Goal: Information Seeking & Learning: Learn about a topic

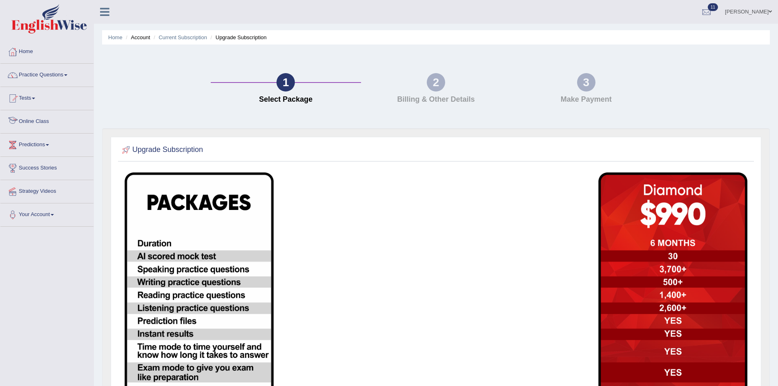
click at [34, 122] on link "Online Class" at bounding box center [46, 120] width 93 height 20
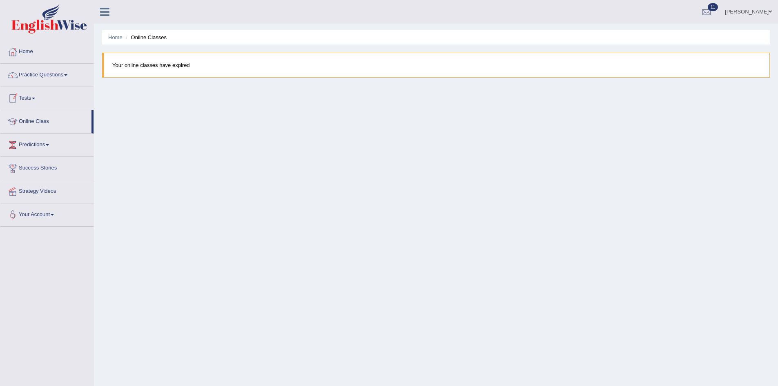
click at [180, 61] on blockquote "Your online classes have expired" at bounding box center [435, 65] width 667 height 25
click at [180, 63] on blockquote "Your online classes have expired" at bounding box center [435, 65] width 667 height 25
click at [134, 155] on div "Home Online Classes Your online classes have expired" at bounding box center [436, 204] width 684 height 408
click at [29, 49] on link "Home" at bounding box center [46, 50] width 93 height 20
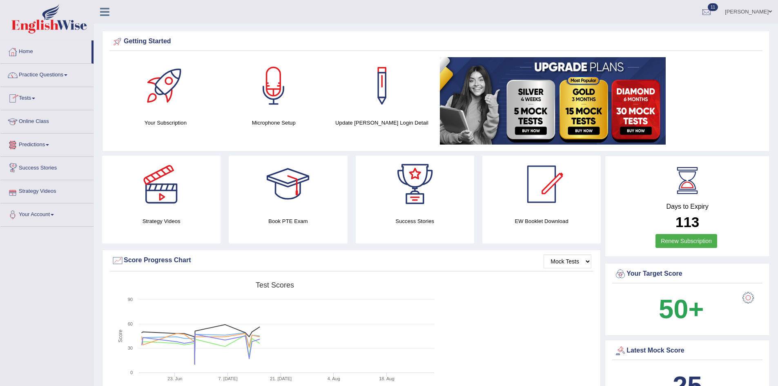
click at [44, 146] on link "Predictions" at bounding box center [46, 143] width 93 height 20
click at [37, 162] on link "Latest Predictions" at bounding box center [53, 163] width 76 height 15
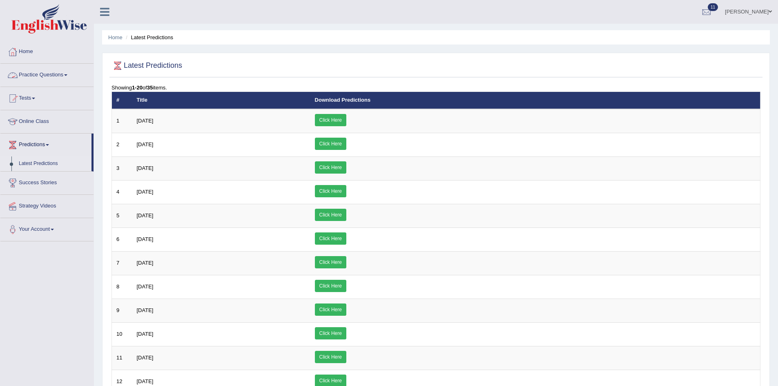
click at [29, 74] on link "Practice Questions" at bounding box center [46, 74] width 93 height 20
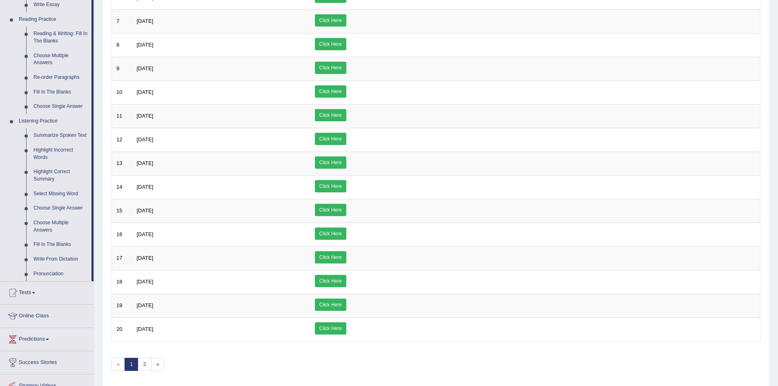
scroll to position [245, 0]
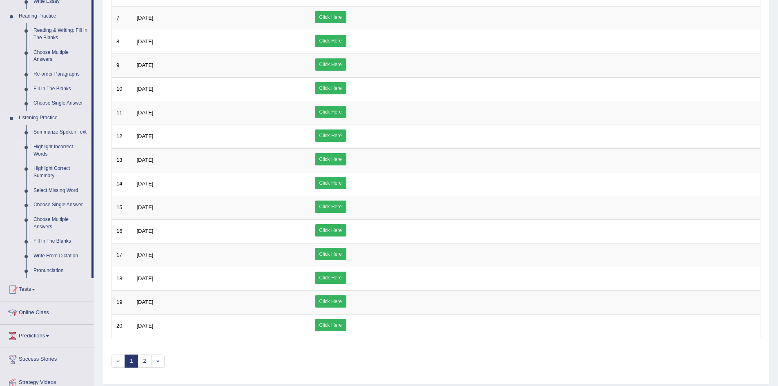
click at [52, 146] on link "Highlight Incorrect Words" at bounding box center [61, 151] width 62 height 22
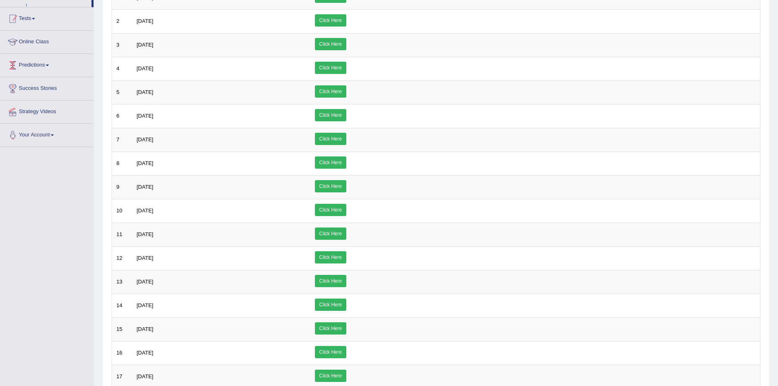
scroll to position [138, 0]
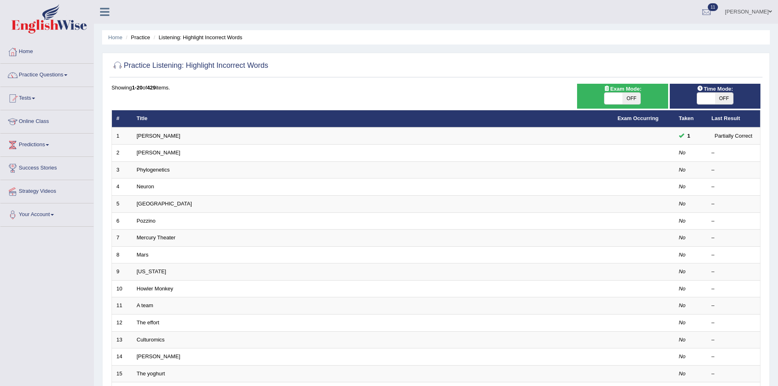
click at [635, 97] on span "OFF" at bounding box center [631, 98] width 18 height 11
checkbox input "true"
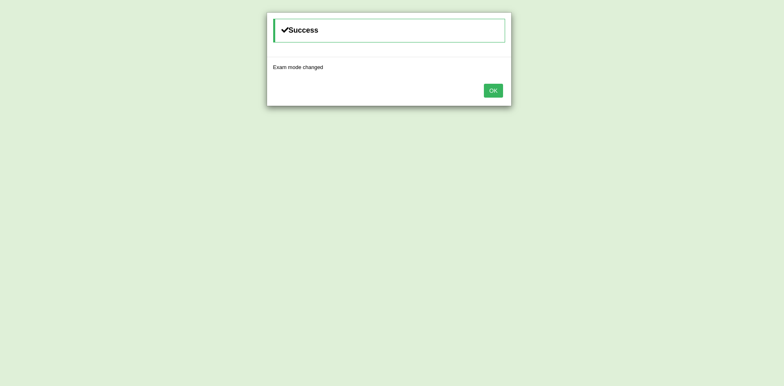
click at [499, 89] on button "OK" at bounding box center [493, 91] width 19 height 14
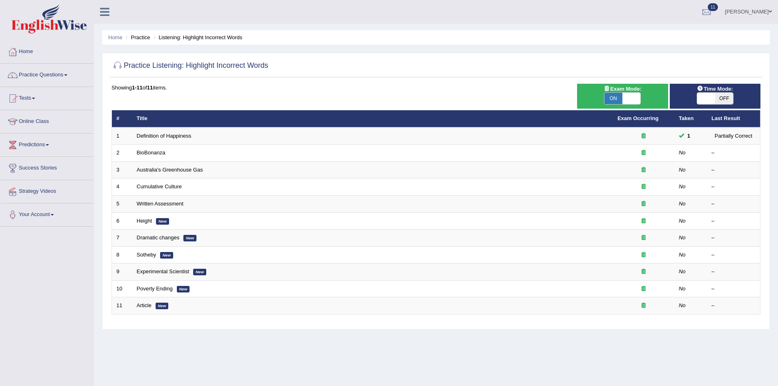
click at [721, 97] on span "OFF" at bounding box center [724, 98] width 18 height 11
checkbox input "true"
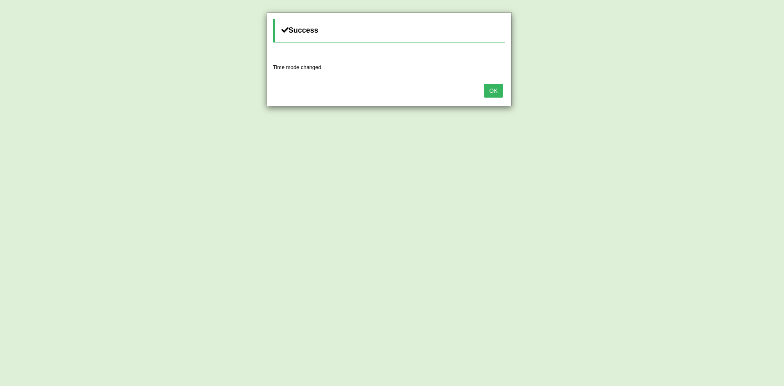
click at [491, 90] on button "OK" at bounding box center [493, 91] width 19 height 14
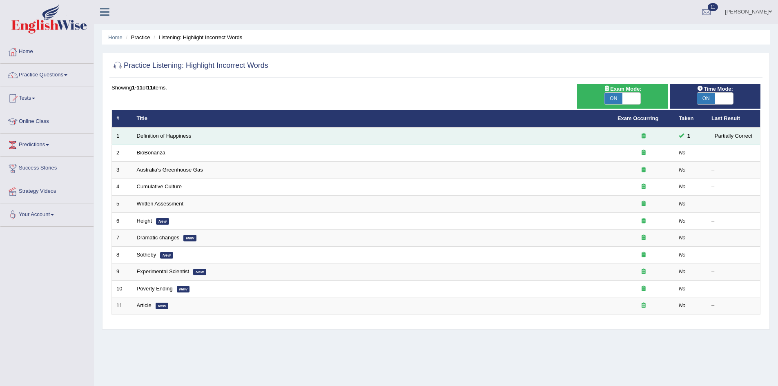
click at [229, 137] on td "Definition of Happiness" at bounding box center [372, 135] width 480 height 17
click at [156, 134] on link "Definition of Happiness" at bounding box center [164, 136] width 55 height 6
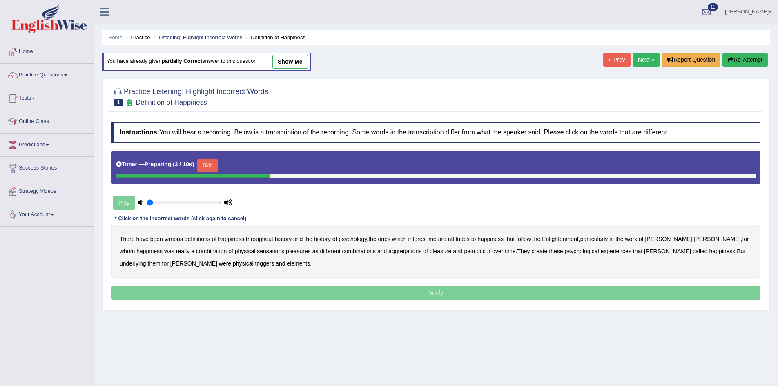
click at [216, 166] on button "Skip" at bounding box center [207, 165] width 20 height 12
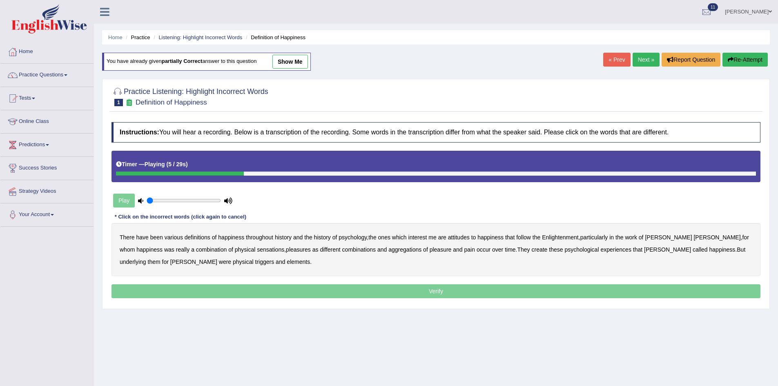
click at [360, 238] on b "psychology" at bounding box center [352, 237] width 28 height 7
click at [463, 236] on b "attitudes" at bounding box center [459, 237] width 22 height 7
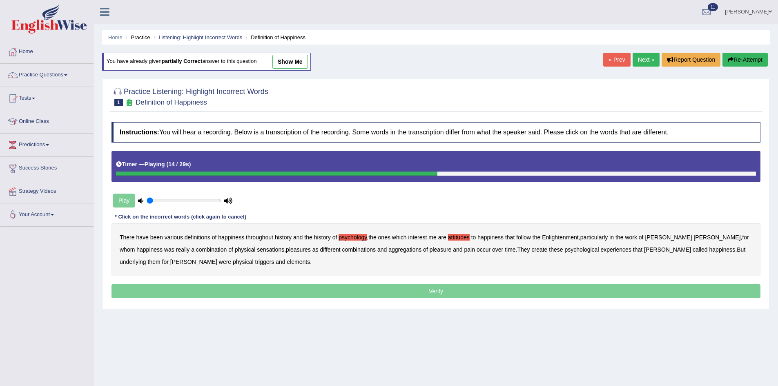
click at [196, 251] on b "combination" at bounding box center [211, 249] width 31 height 7
click at [531, 249] on b "create" at bounding box center [539, 249] width 16 height 7
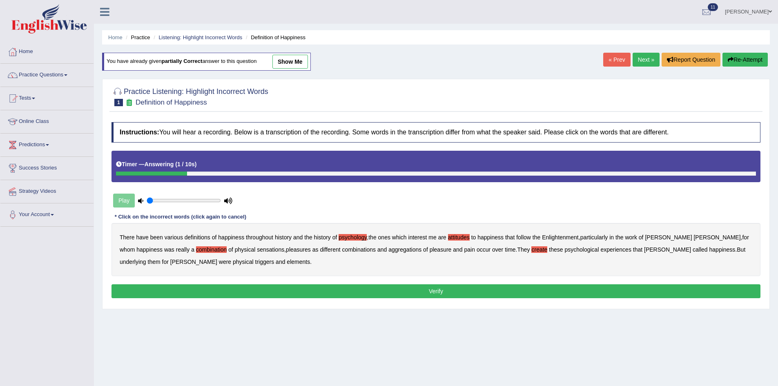
click at [287, 263] on b "elements" at bounding box center [298, 261] width 23 height 7
click at [358, 290] on button "Verify" at bounding box center [435, 291] width 649 height 14
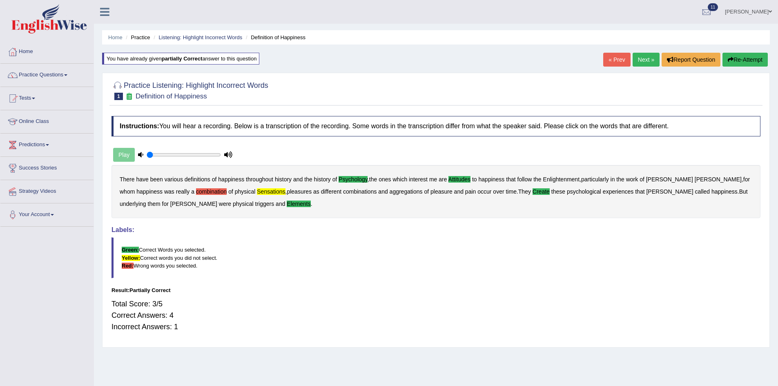
click at [637, 60] on link "Next »" at bounding box center [645, 60] width 27 height 14
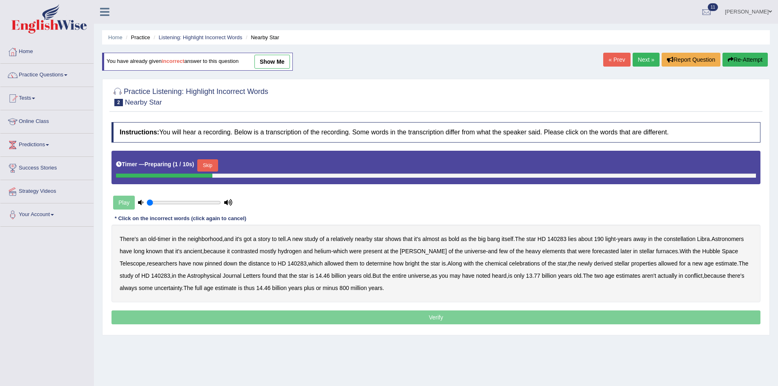
click at [214, 162] on button "Skip" at bounding box center [207, 165] width 20 height 12
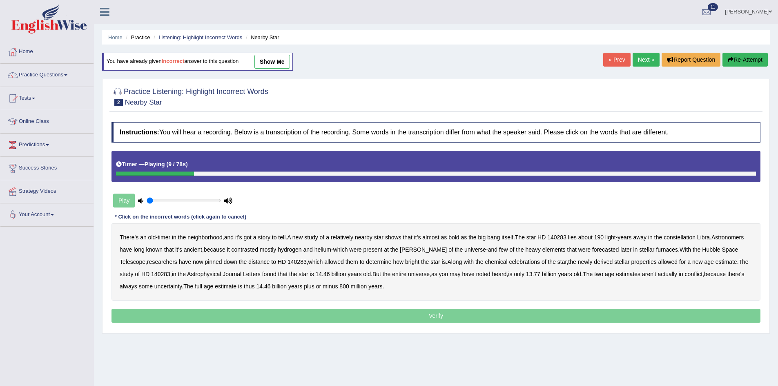
click at [459, 238] on b "bold" at bounding box center [453, 237] width 11 height 7
click at [592, 250] on b "forecasted" at bounding box center [605, 249] width 27 height 7
click at [656, 250] on b "furnaces" at bounding box center [667, 249] width 22 height 7
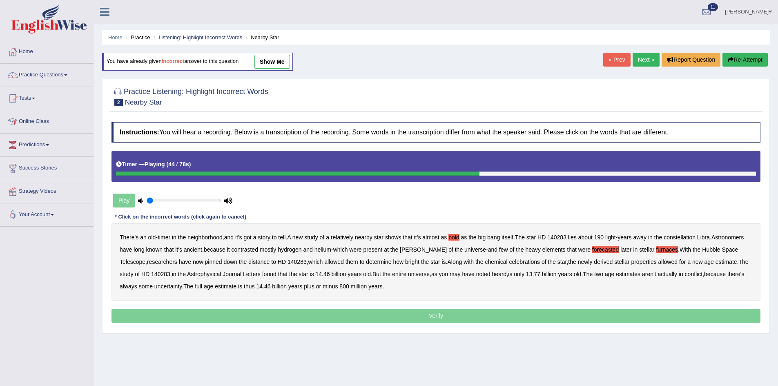
drag, startPoint x: 500, startPoint y: 261, endPoint x: 517, endPoint y: 263, distance: 17.3
click at [509, 261] on b "celebrations" at bounding box center [524, 261] width 31 height 7
click at [642, 276] on b "aren't" at bounding box center [649, 274] width 14 height 7
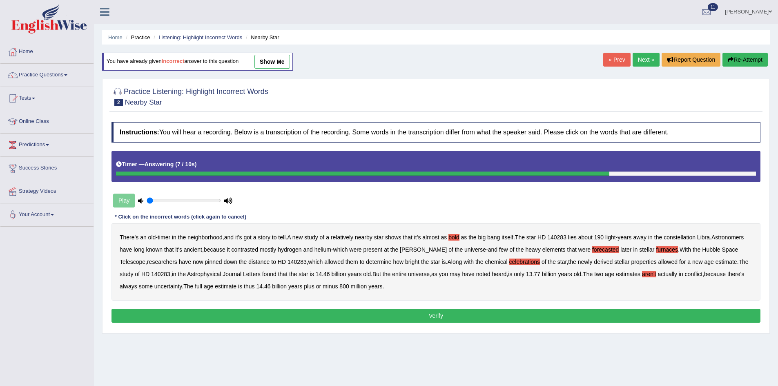
click at [656, 250] on b "furnaces" at bounding box center [667, 249] width 22 height 7
click at [535, 313] on button "Verify" at bounding box center [435, 316] width 649 height 14
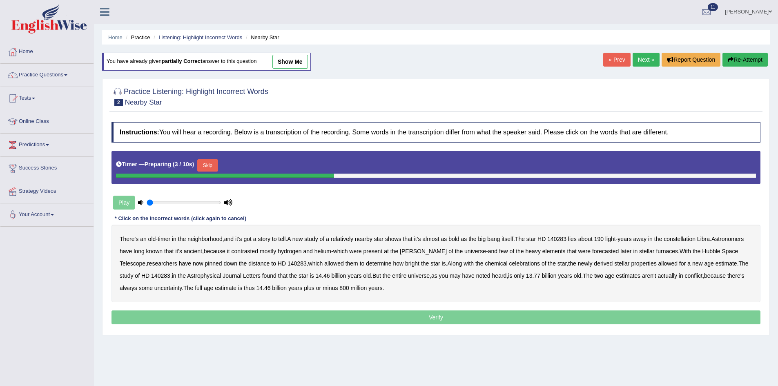
click at [207, 165] on button "Skip" at bounding box center [207, 165] width 20 height 12
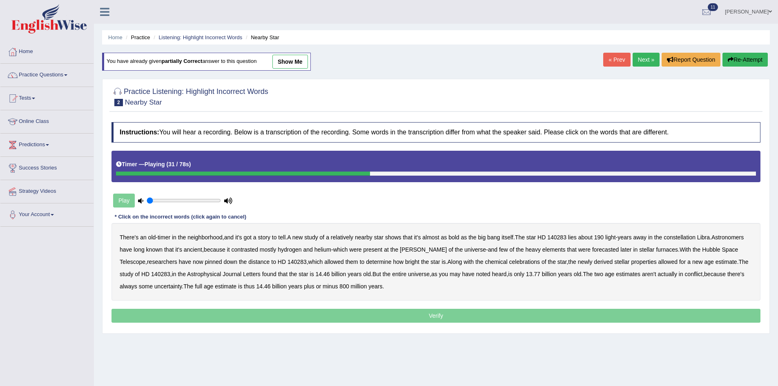
click at [592, 247] on b "forecasted" at bounding box center [605, 249] width 27 height 7
click at [509, 261] on b "celebrations" at bounding box center [524, 261] width 31 height 7
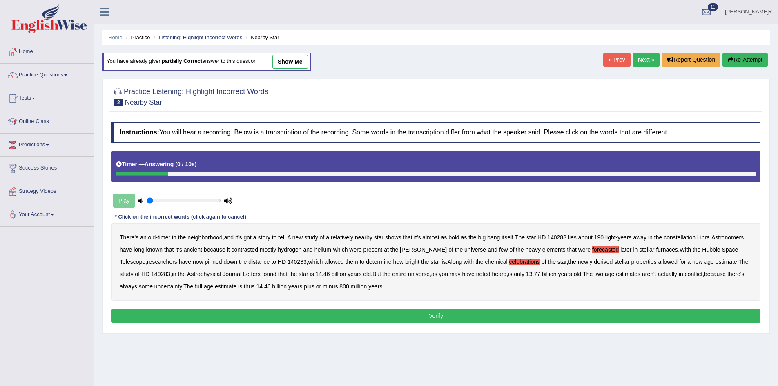
click at [323, 312] on button "Verify" at bounding box center [435, 316] width 649 height 14
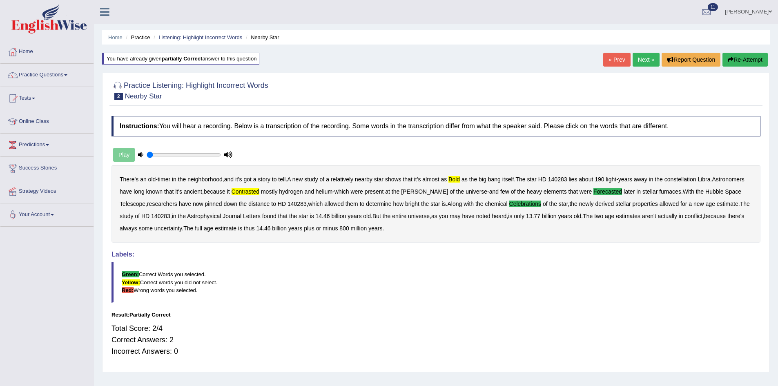
click at [642, 60] on link "Next »" at bounding box center [645, 60] width 27 height 14
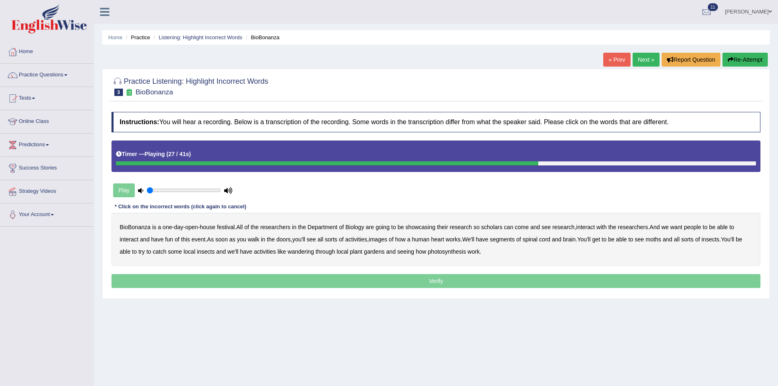
click at [514, 240] on b "segments" at bounding box center [501, 239] width 25 height 7
click at [658, 238] on b "moths" at bounding box center [653, 239] width 16 height 7
click at [300, 251] on b "wandering" at bounding box center [300, 251] width 27 height 7
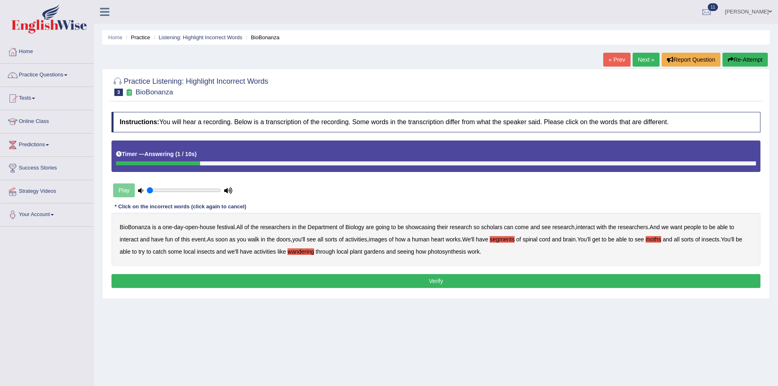
click at [467, 281] on button "Verify" at bounding box center [435, 281] width 649 height 14
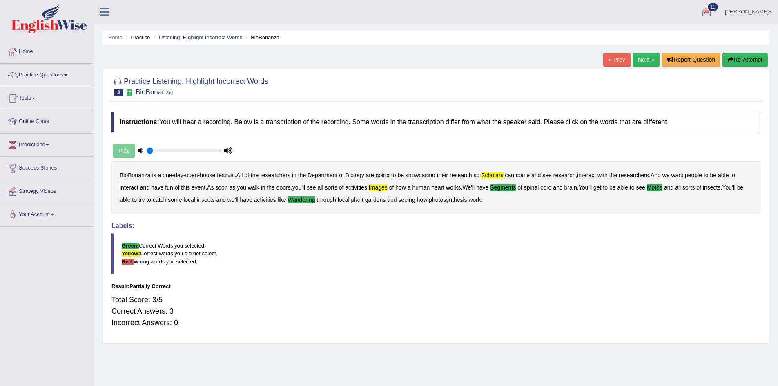
click at [750, 58] on button "Re-Attempt" at bounding box center [744, 60] width 45 height 14
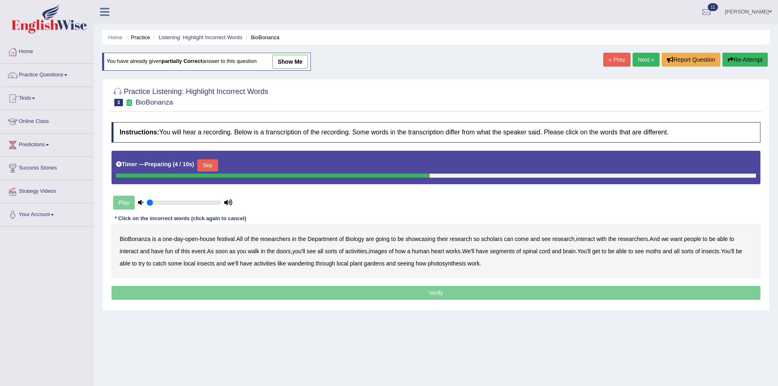
click at [215, 162] on button "Skip" at bounding box center [207, 165] width 20 height 12
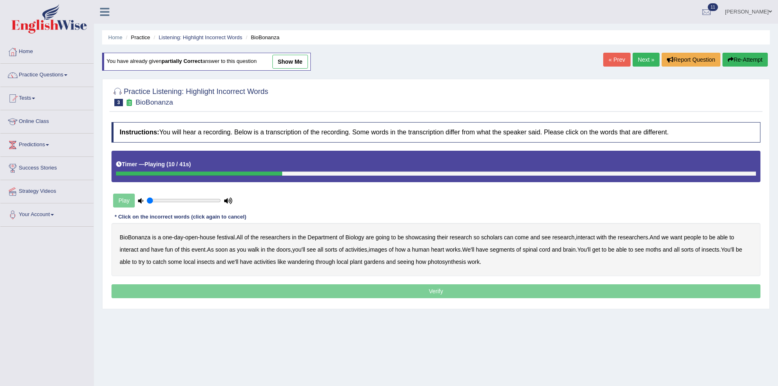
click at [494, 238] on b "scholars" at bounding box center [491, 237] width 21 height 7
drag, startPoint x: 383, startPoint y: 252, endPoint x: 391, endPoint y: 252, distance: 8.2
click at [383, 252] on b "images" at bounding box center [378, 249] width 18 height 7
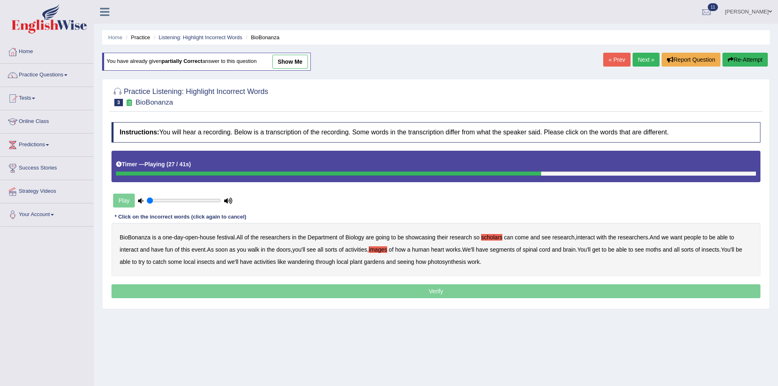
click at [514, 249] on b "segments" at bounding box center [501, 249] width 25 height 7
click at [660, 250] on b "moths" at bounding box center [653, 249] width 16 height 7
click at [300, 264] on b "wandering" at bounding box center [300, 261] width 27 height 7
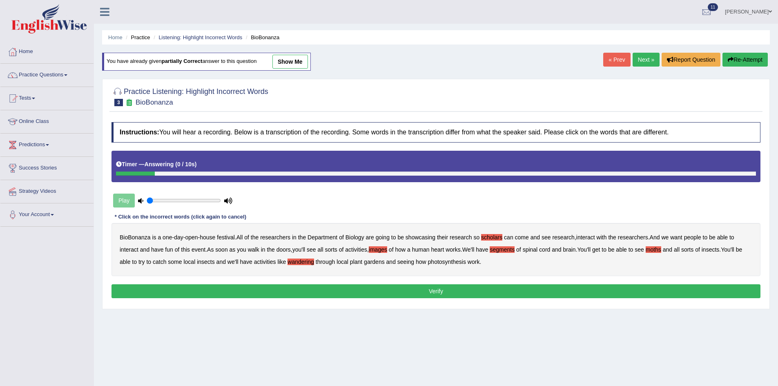
click at [403, 299] on div "Instructions: You will hear a recording. Below is a transcription of the record…" at bounding box center [435, 211] width 653 height 186
click at [402, 291] on button "Verify" at bounding box center [435, 291] width 649 height 14
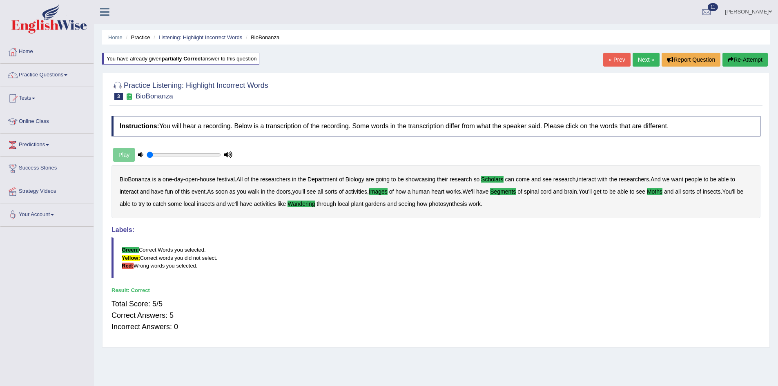
click at [642, 60] on link "Next »" at bounding box center [645, 60] width 27 height 14
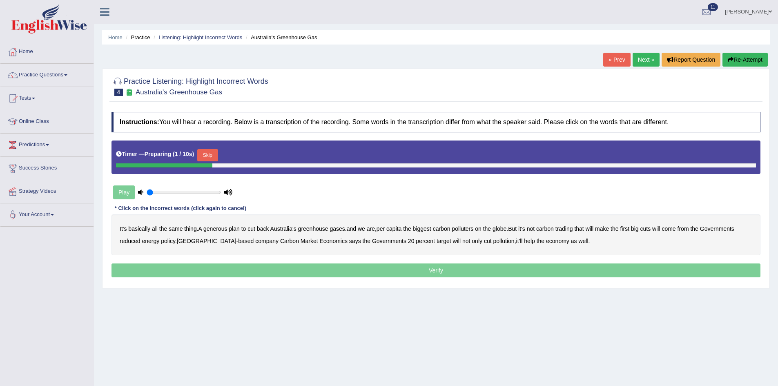
drag, startPoint x: 215, startPoint y: 156, endPoint x: 208, endPoint y: 166, distance: 12.1
click at [215, 156] on button "Skip" at bounding box center [207, 155] width 20 height 12
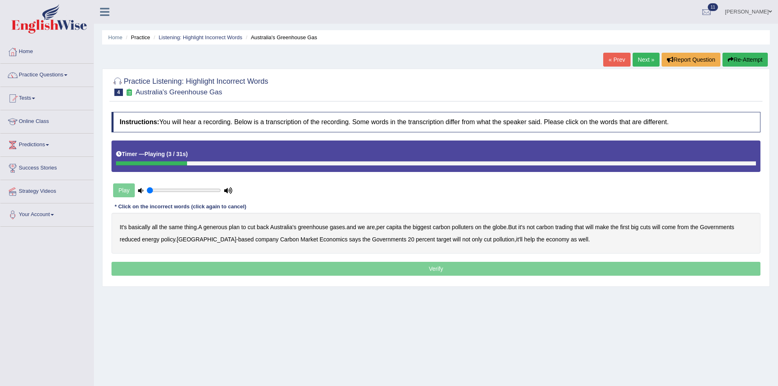
click at [219, 228] on b "generous" at bounding box center [215, 227] width 24 height 7
click at [504, 228] on b "globe" at bounding box center [499, 227] width 14 height 7
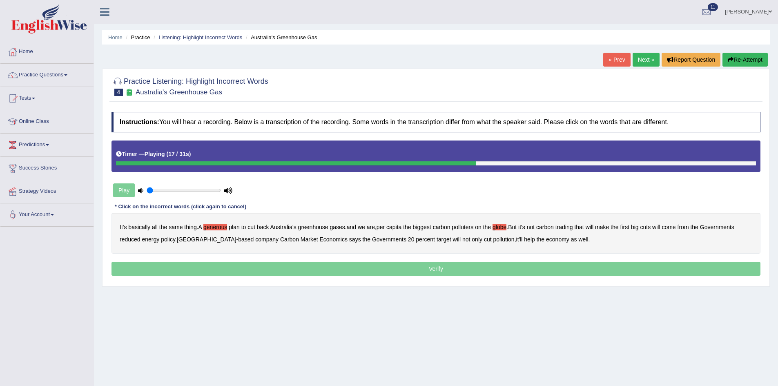
click at [721, 229] on b "Governments" at bounding box center [717, 227] width 34 height 7
click at [132, 242] on b "reduced" at bounding box center [130, 239] width 21 height 7
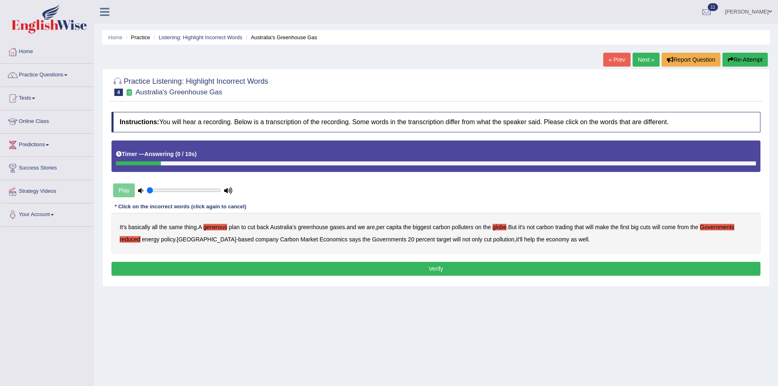
click at [729, 226] on b "Governments" at bounding box center [717, 227] width 34 height 7
click at [648, 266] on button "Verify" at bounding box center [435, 269] width 649 height 14
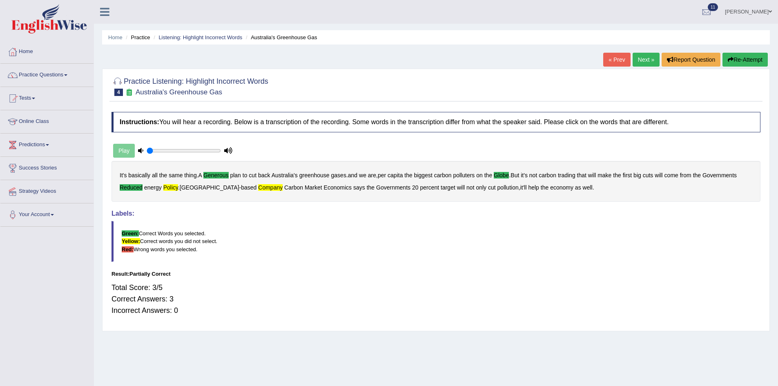
click at [739, 62] on button "Re-Attempt" at bounding box center [744, 60] width 45 height 14
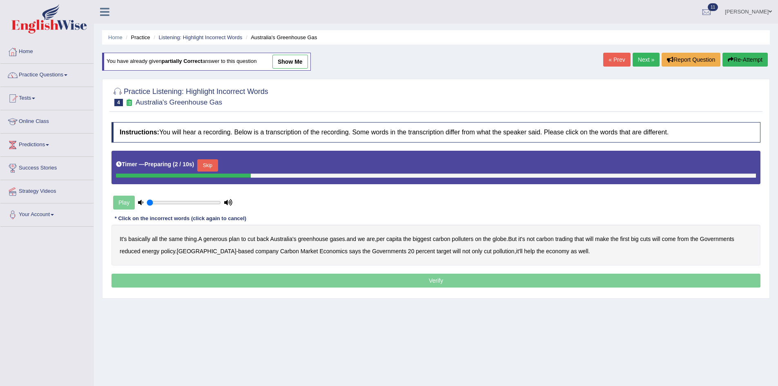
click at [211, 168] on button "Skip" at bounding box center [207, 165] width 20 height 12
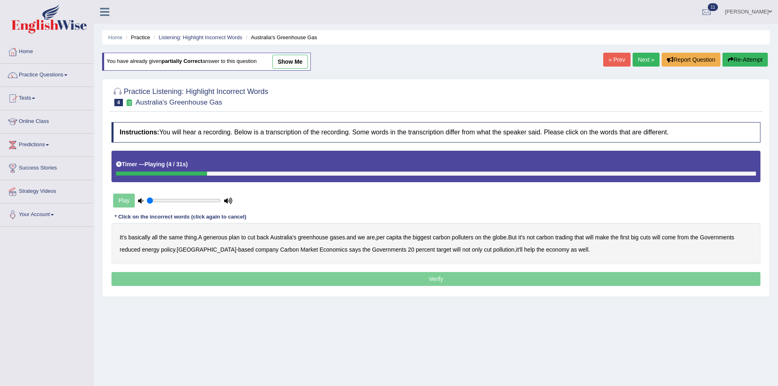
click at [220, 238] on b "generous" at bounding box center [215, 237] width 24 height 7
click at [503, 237] on b "globe" at bounding box center [499, 237] width 14 height 7
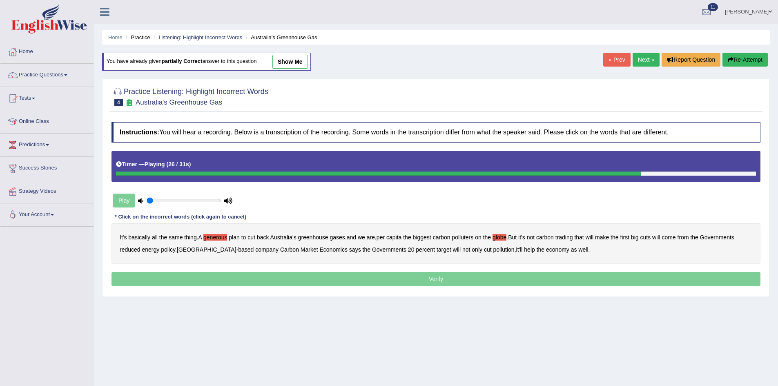
click at [747, 58] on button "Re-Attempt" at bounding box center [744, 60] width 45 height 14
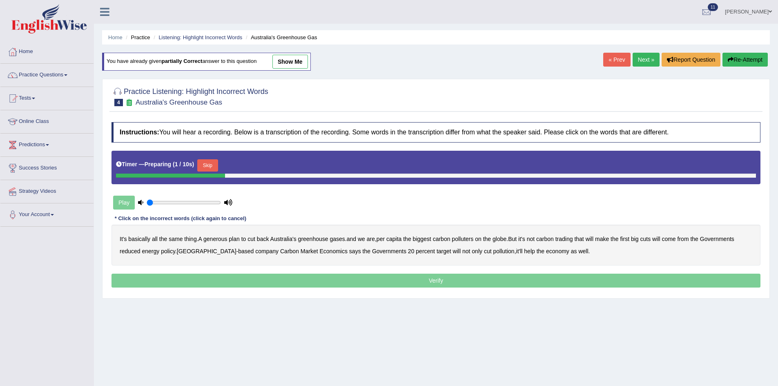
click at [211, 166] on button "Skip" at bounding box center [207, 165] width 20 height 12
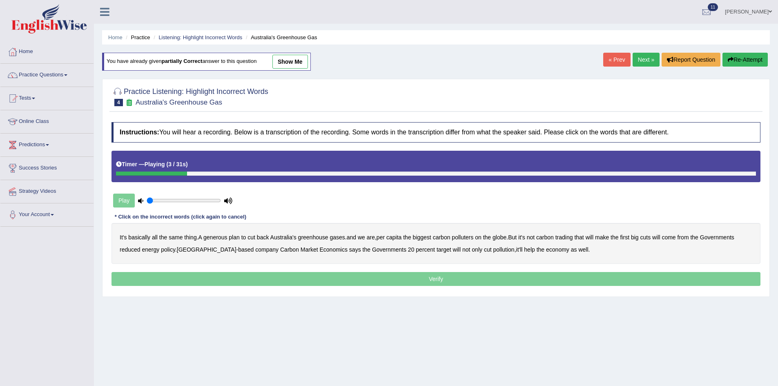
click at [213, 238] on b "generous" at bounding box center [215, 237] width 24 height 7
click at [506, 238] on b "globe" at bounding box center [499, 237] width 14 height 7
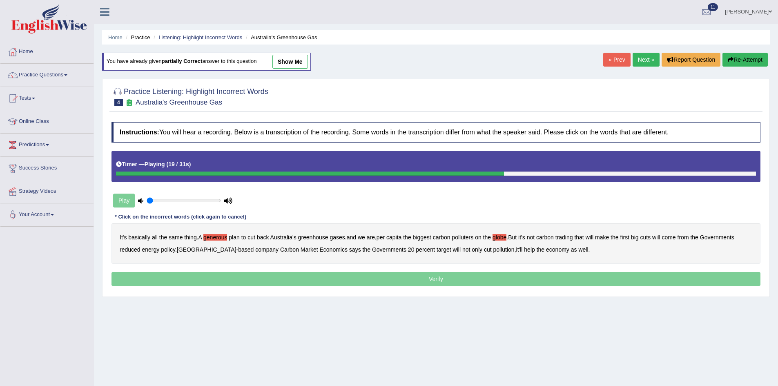
click at [689, 238] on b "from" at bounding box center [682, 237] width 11 height 7
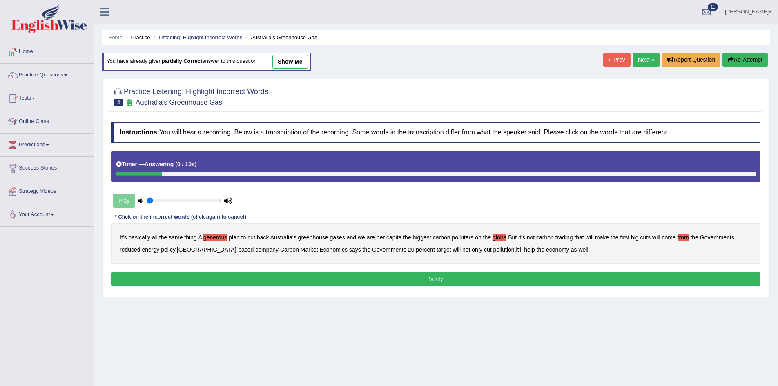
click at [497, 280] on button "Verify" at bounding box center [435, 279] width 649 height 14
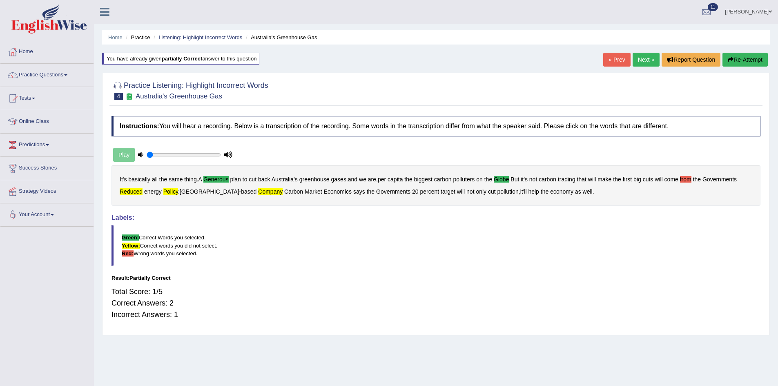
click at [738, 62] on button "Re-Attempt" at bounding box center [744, 60] width 45 height 14
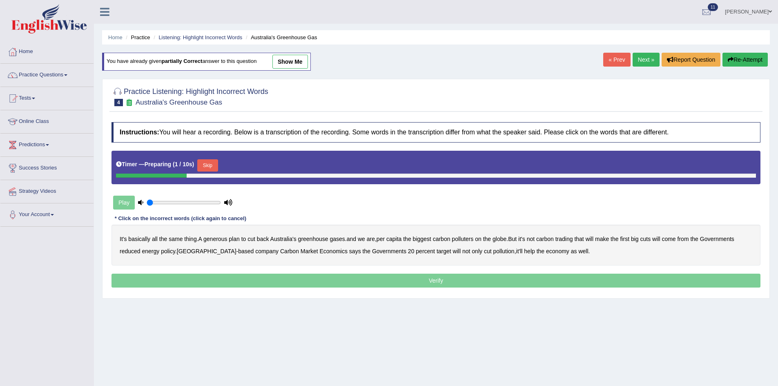
click at [218, 165] on button "Skip" at bounding box center [207, 165] width 20 height 12
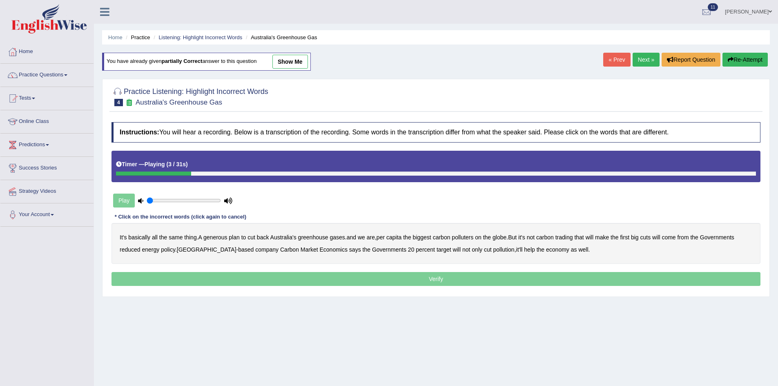
click at [227, 236] on b "generous" at bounding box center [215, 237] width 24 height 7
click at [506, 238] on b "globe" at bounding box center [499, 237] width 14 height 7
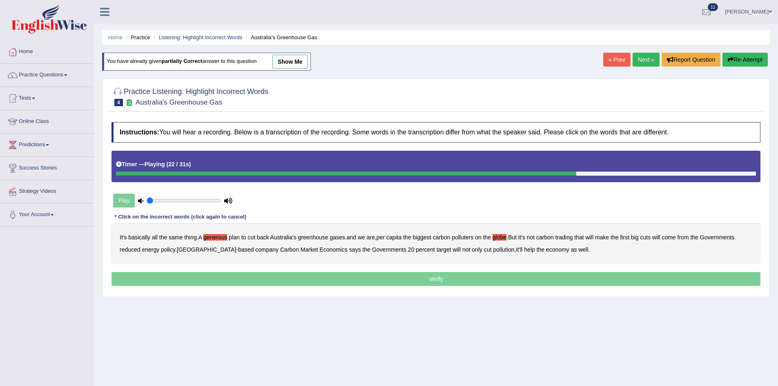
click at [173, 249] on b "policy" at bounding box center [168, 249] width 14 height 7
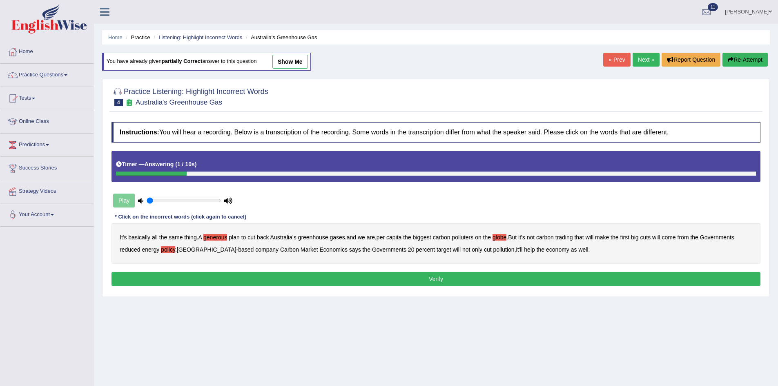
click at [296, 284] on button "Verify" at bounding box center [435, 279] width 649 height 14
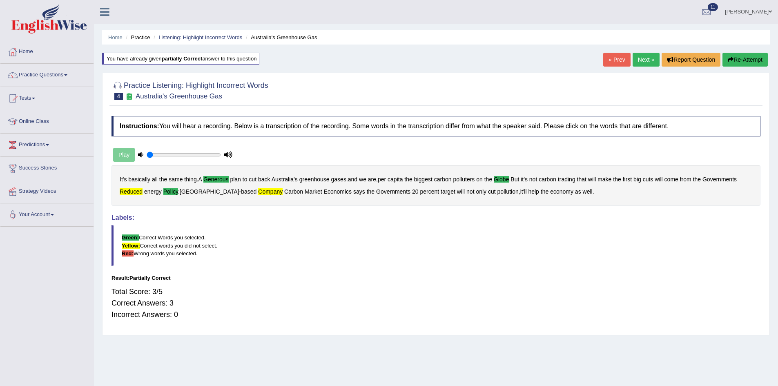
click at [754, 59] on button "Re-Attempt" at bounding box center [744, 60] width 45 height 14
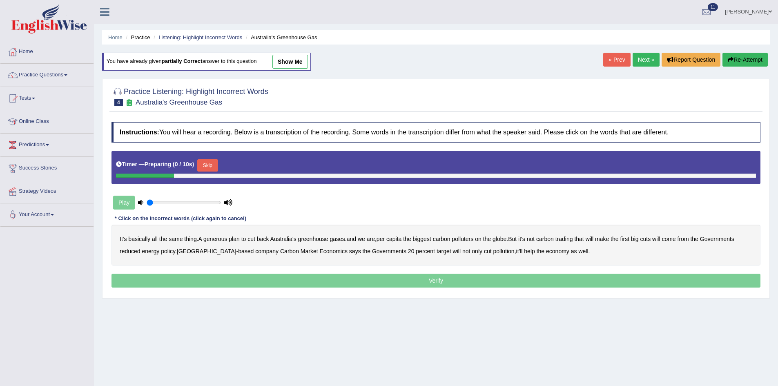
click at [218, 163] on button "Skip" at bounding box center [207, 165] width 20 height 12
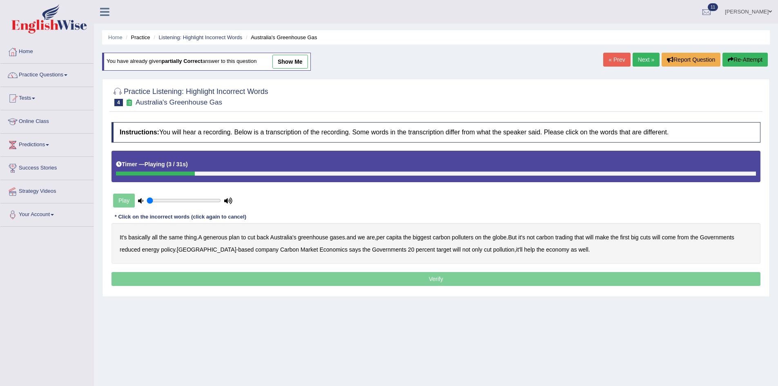
click at [218, 239] on b "generous" at bounding box center [215, 237] width 24 height 7
click at [506, 238] on b "globe" at bounding box center [499, 237] width 14 height 7
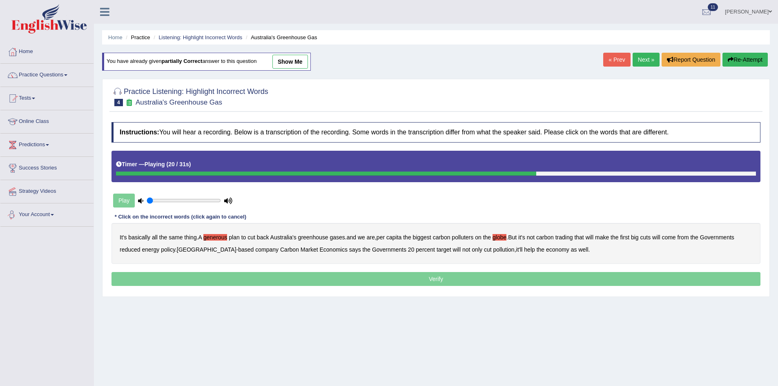
click at [136, 250] on b "reduced" at bounding box center [130, 249] width 21 height 7
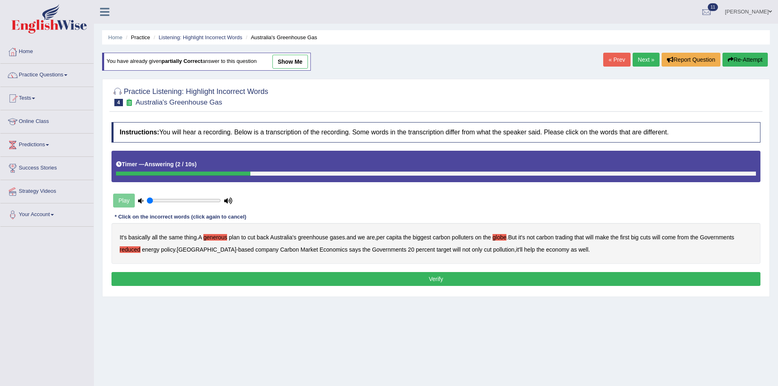
click at [736, 62] on button "Re-Attempt" at bounding box center [744, 60] width 45 height 14
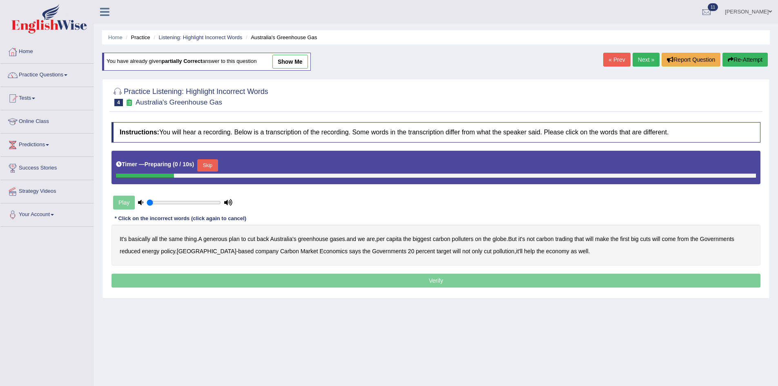
click at [211, 161] on button "Skip" at bounding box center [207, 165] width 20 height 12
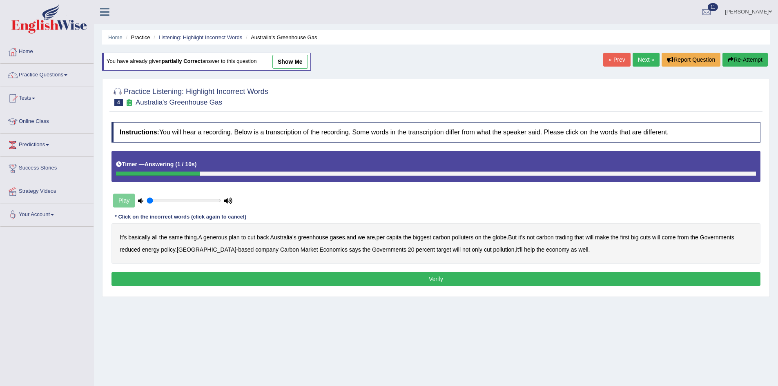
click at [360, 281] on button "Verify" at bounding box center [435, 279] width 649 height 14
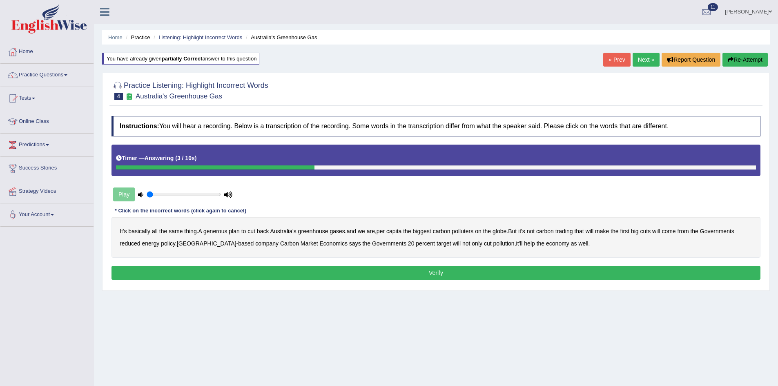
click at [233, 233] on b "plan" at bounding box center [234, 231] width 11 height 7
click at [318, 268] on button "Verify" at bounding box center [435, 273] width 649 height 14
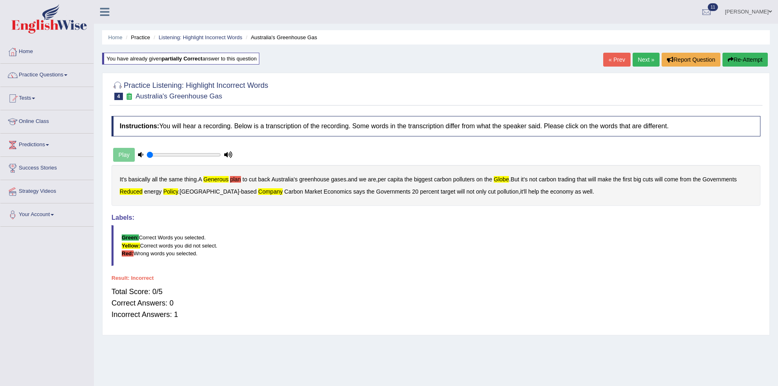
click at [642, 51] on div "Home Practice Listening: Highlight Incorrect Words Australia's Greenhouse Gas Y…" at bounding box center [436, 204] width 684 height 408
click at [640, 60] on link "Next »" at bounding box center [645, 60] width 27 height 14
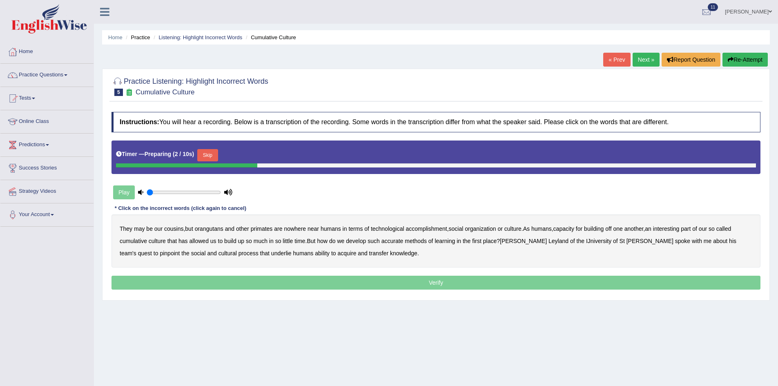
click at [218, 153] on button "Skip" at bounding box center [207, 155] width 20 height 12
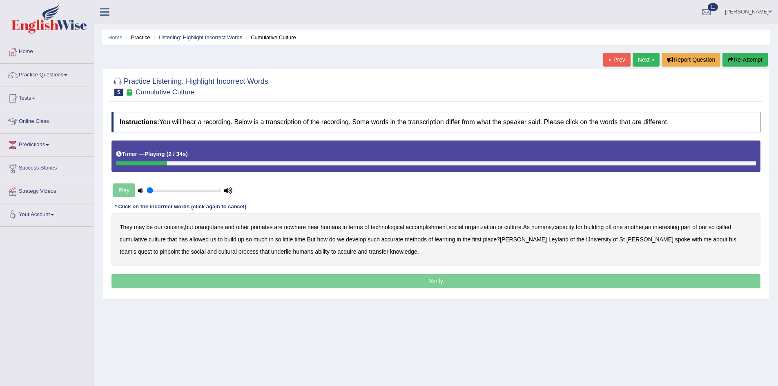
click at [213, 227] on b "orangutans" at bounding box center [209, 227] width 29 height 7
click at [433, 227] on b "accomplishment" at bounding box center [426, 227] width 41 height 7
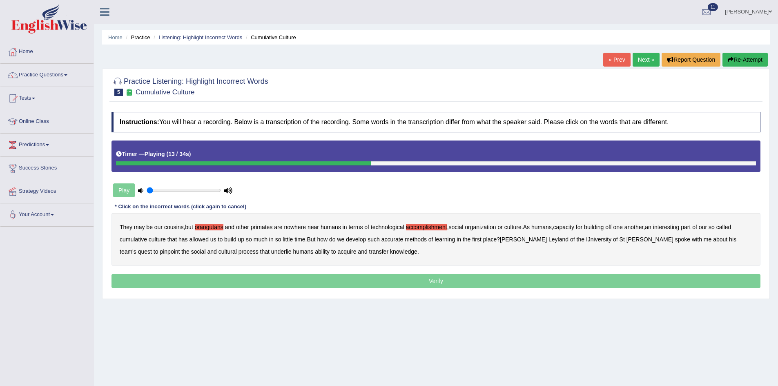
click at [678, 229] on b "interesting" at bounding box center [666, 227] width 27 height 7
click at [399, 238] on b "accurate" at bounding box center [392, 239] width 22 height 7
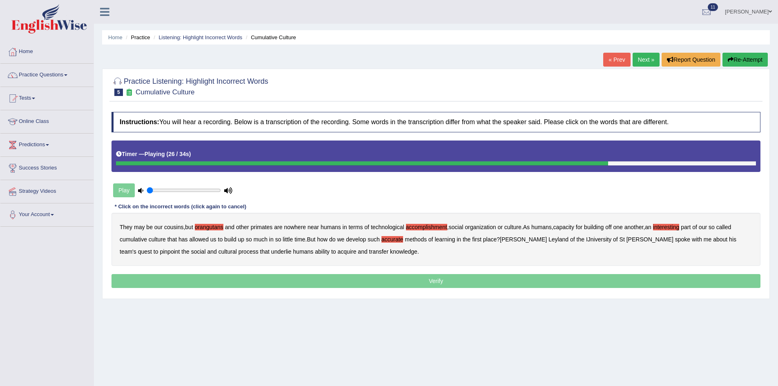
click at [586, 240] on b "IJniversity" at bounding box center [598, 239] width 25 height 7
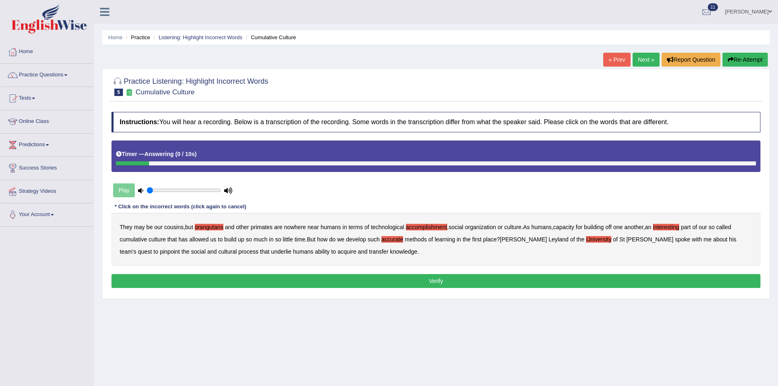
click at [345, 278] on button "Verify" at bounding box center [435, 281] width 649 height 14
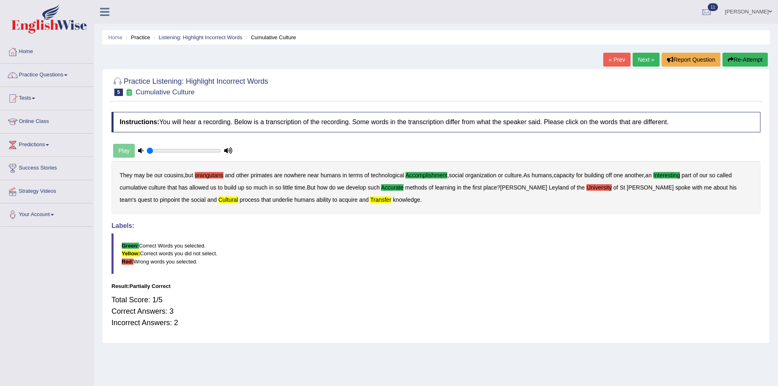
click at [748, 60] on button "Re-Attempt" at bounding box center [744, 60] width 45 height 14
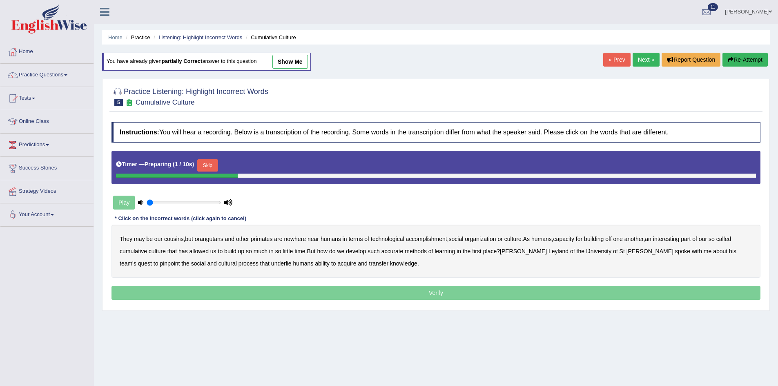
click at [207, 165] on button "Skip" at bounding box center [207, 165] width 20 height 12
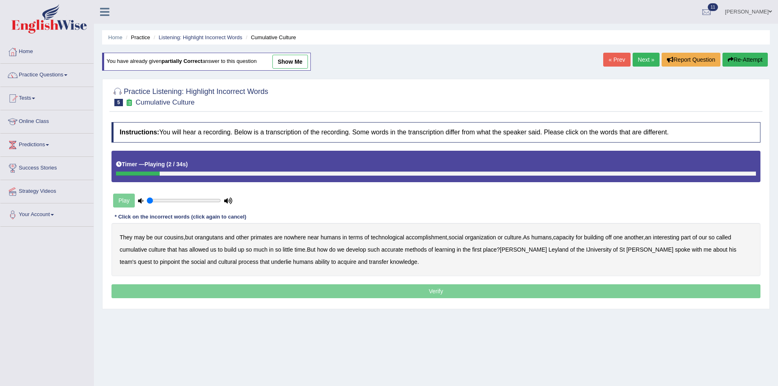
click at [215, 238] on b "orangutans" at bounding box center [209, 237] width 29 height 7
click at [679, 239] on b "interesting" at bounding box center [666, 237] width 27 height 7
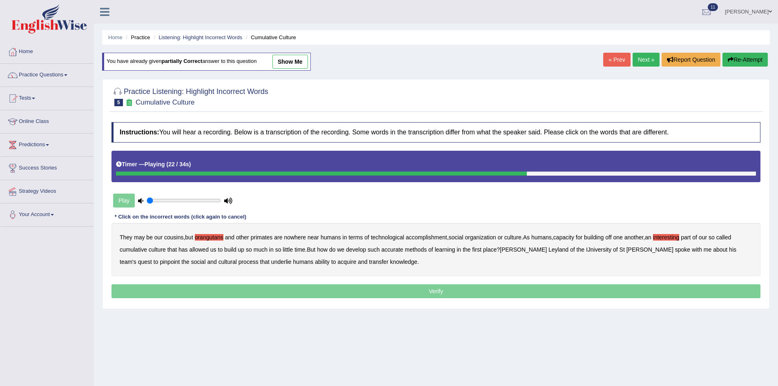
click at [397, 249] on b "accurate" at bounding box center [392, 249] width 22 height 7
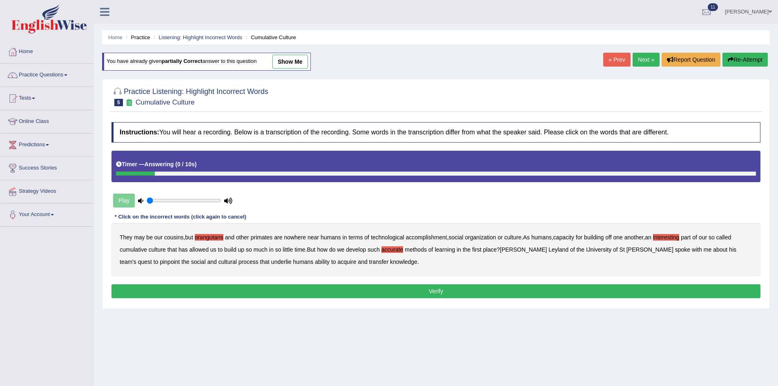
click at [259, 292] on button "Verify" at bounding box center [435, 291] width 649 height 14
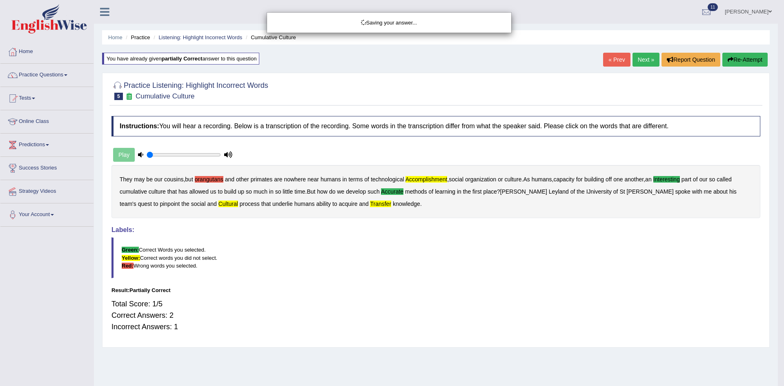
click at [727, 60] on div "Saving your answer..." at bounding box center [392, 193] width 784 height 386
click at [735, 61] on div "Saving your answer..." at bounding box center [392, 193] width 784 height 386
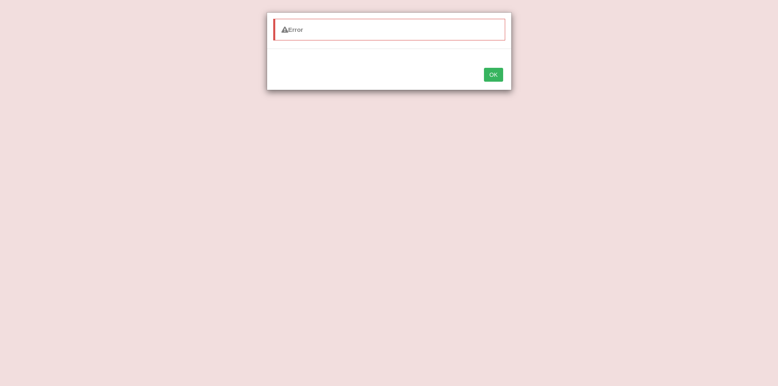
click at [493, 75] on button "OK" at bounding box center [493, 75] width 19 height 14
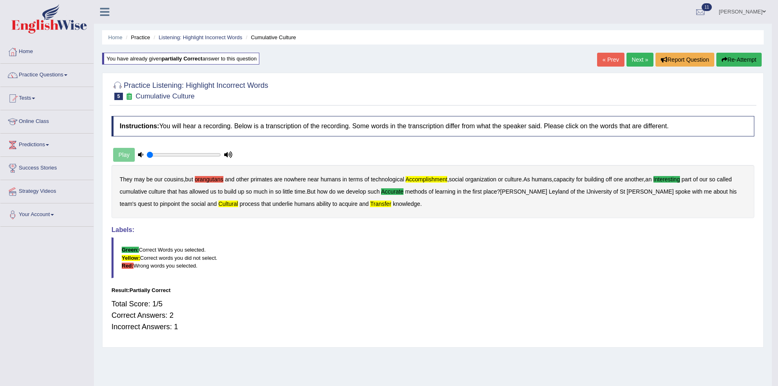
click at [731, 62] on button "Re-Attempt" at bounding box center [738, 60] width 45 height 14
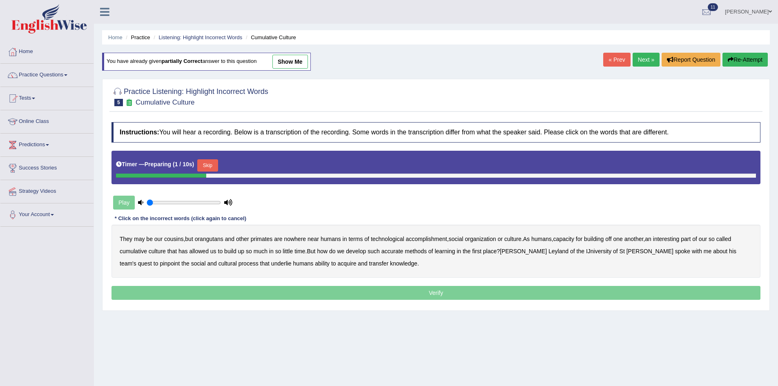
click at [212, 160] on button "Skip" at bounding box center [207, 165] width 20 height 12
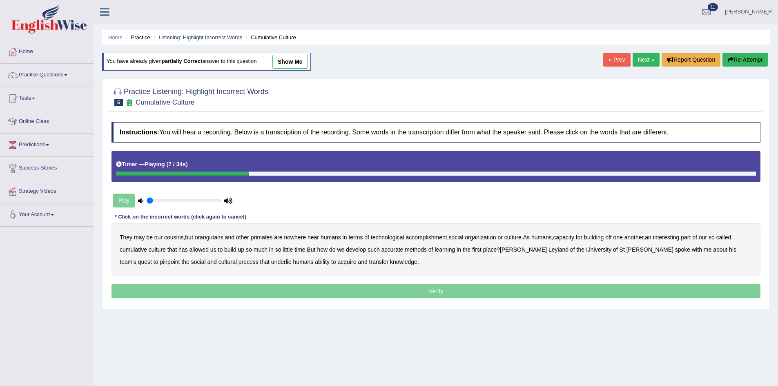
click at [415, 238] on b "accomplishment" at bounding box center [426, 237] width 41 height 7
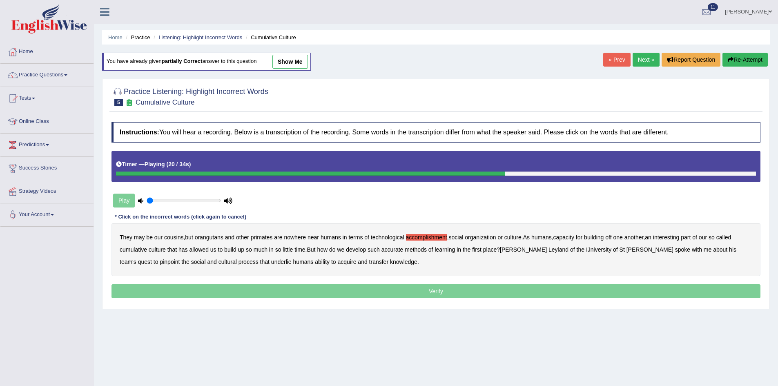
click at [398, 251] on b "accurate" at bounding box center [392, 249] width 22 height 7
click at [218, 261] on b "cultural" at bounding box center [227, 261] width 18 height 7
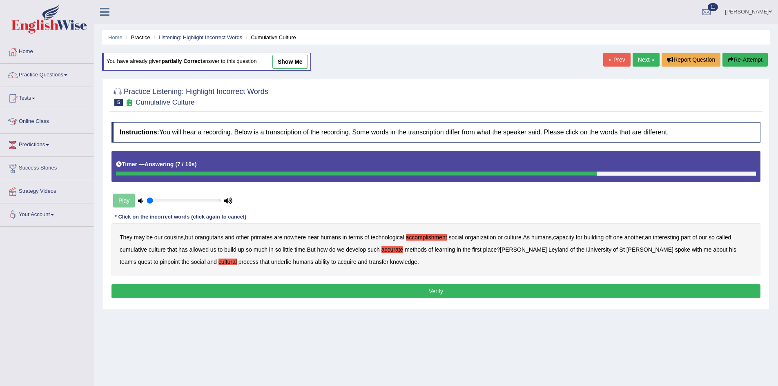
click at [679, 290] on button "Verify" at bounding box center [435, 291] width 649 height 14
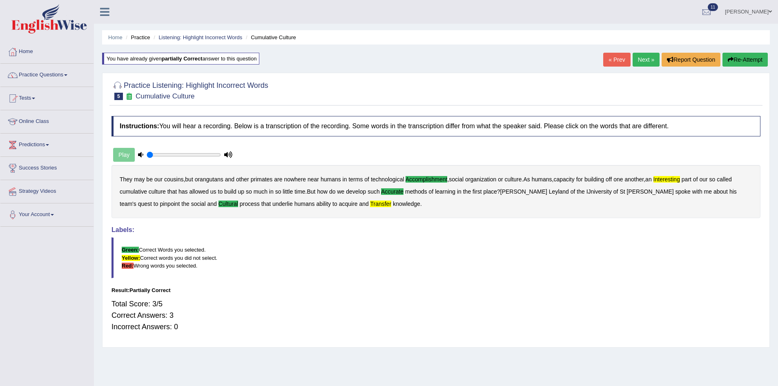
click at [637, 61] on link "Next »" at bounding box center [645, 60] width 27 height 14
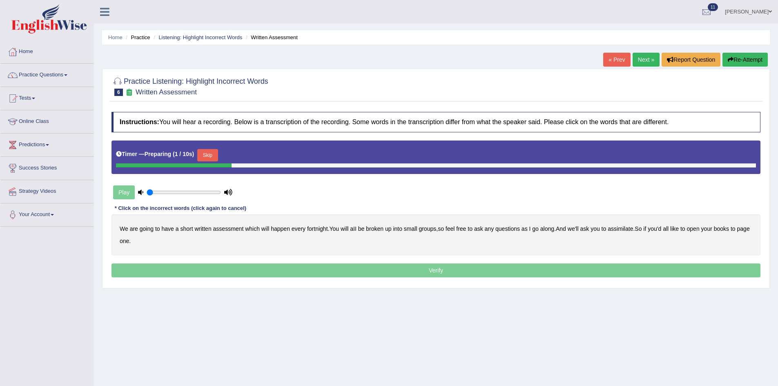
click at [203, 153] on button "Skip" at bounding box center [207, 155] width 20 height 12
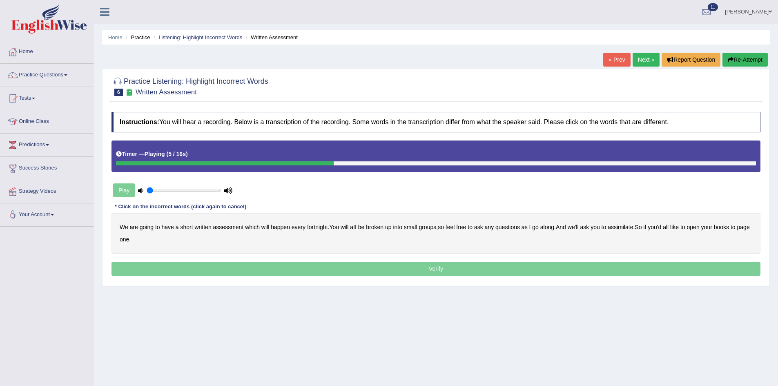
drag, startPoint x: 370, startPoint y: 229, endPoint x: 379, endPoint y: 229, distance: 8.6
click at [372, 229] on b "broken" at bounding box center [375, 227] width 18 height 7
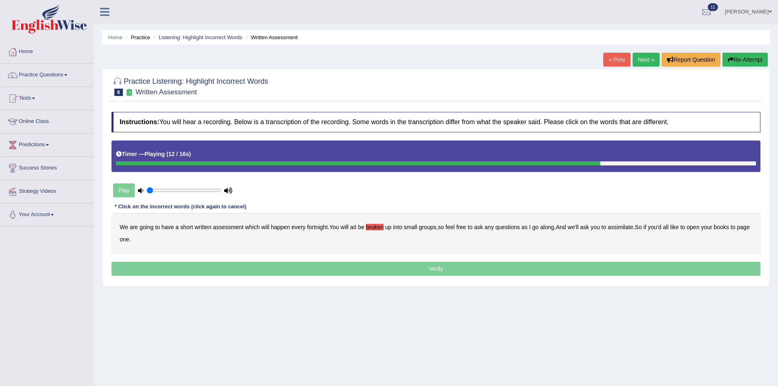
click at [621, 229] on b "assimilate" at bounding box center [619, 227] width 25 height 7
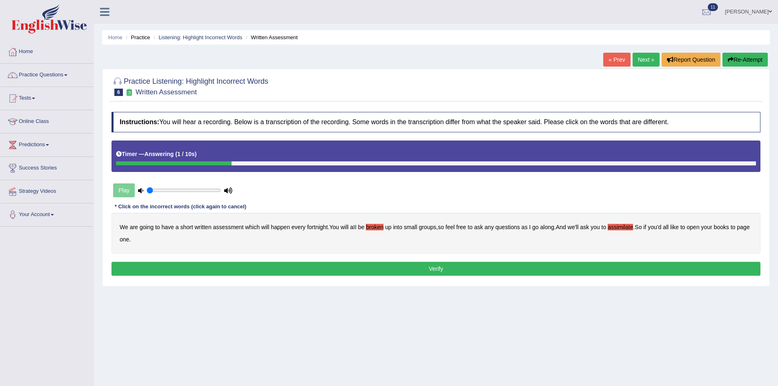
click at [211, 268] on button "Verify" at bounding box center [435, 269] width 649 height 14
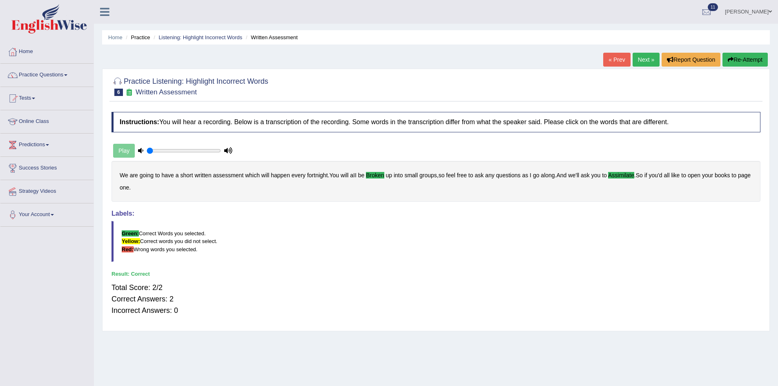
click at [640, 59] on link "Next »" at bounding box center [645, 60] width 27 height 14
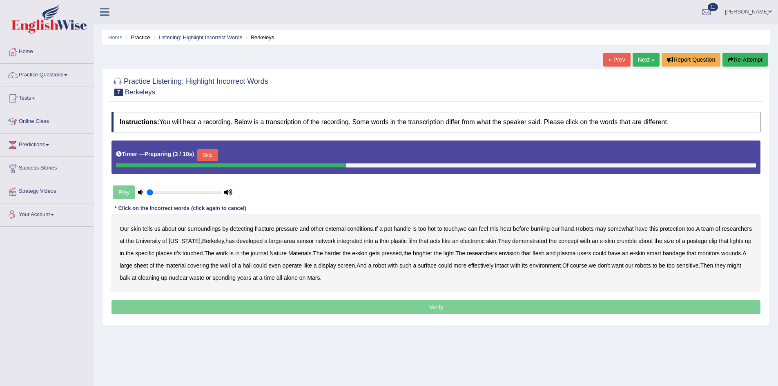
click at [207, 156] on button "Skip" at bounding box center [207, 155] width 20 height 12
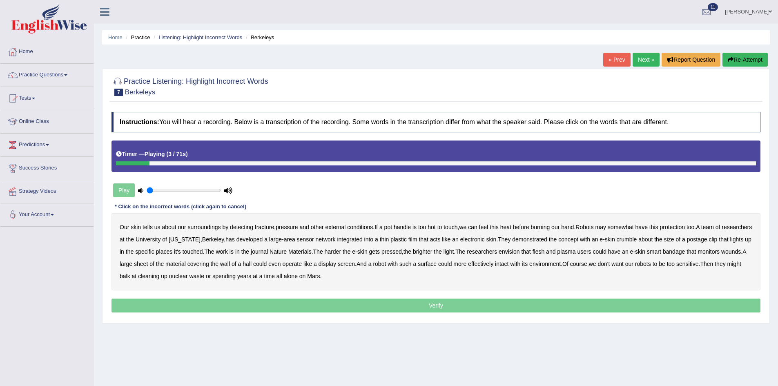
click at [270, 228] on b "fracture" at bounding box center [264, 227] width 19 height 7
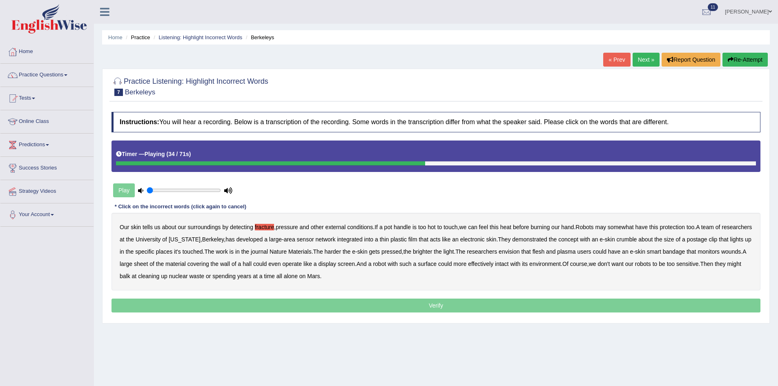
click at [402, 254] on b "pressed" at bounding box center [391, 251] width 20 height 7
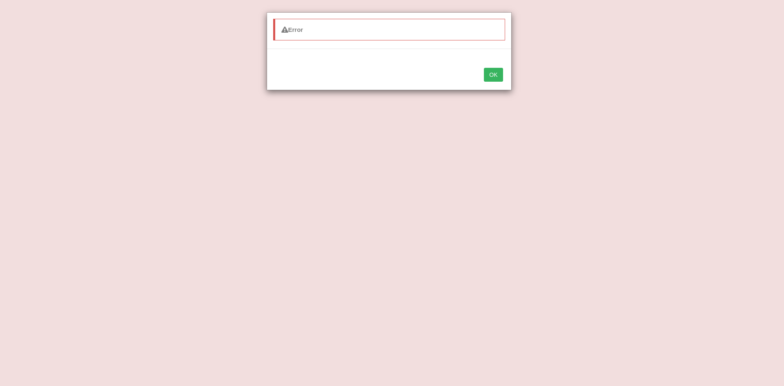
click at [499, 76] on button "OK" at bounding box center [493, 75] width 19 height 14
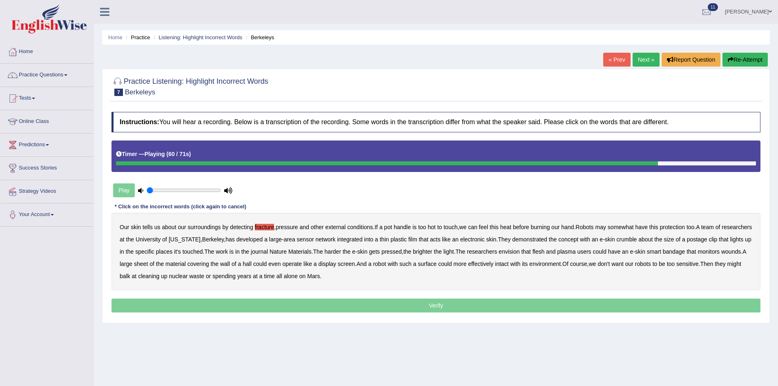
click at [389, 307] on p "Verify" at bounding box center [435, 305] width 649 height 14
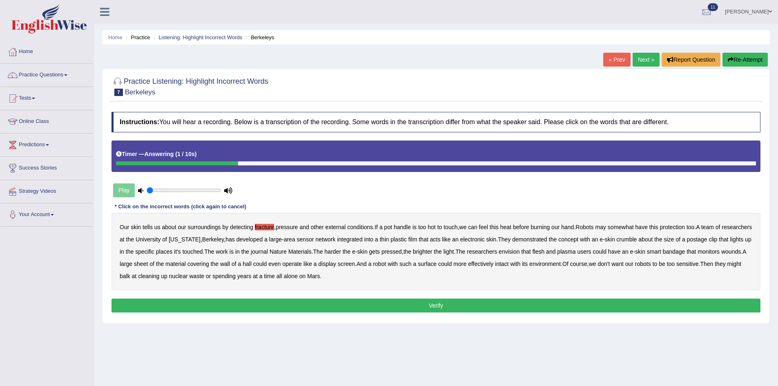
click at [122, 191] on div "Play" at bounding box center [172, 190] width 122 height 20
click at [429, 308] on button "Verify" at bounding box center [435, 305] width 649 height 14
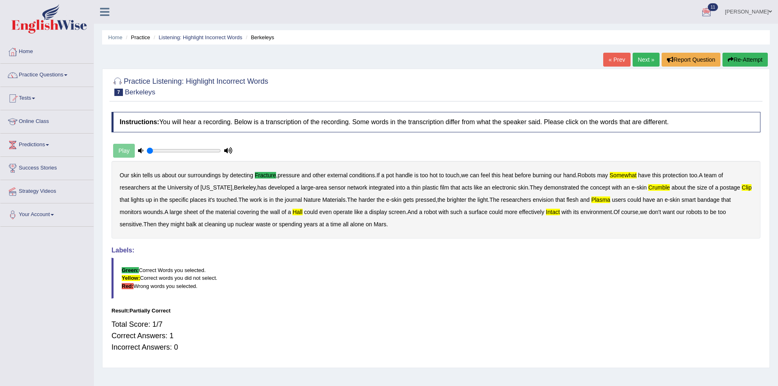
click at [755, 56] on button "Re-Attempt" at bounding box center [744, 60] width 45 height 14
click at [730, 60] on icon "button" at bounding box center [730, 60] width 6 height 6
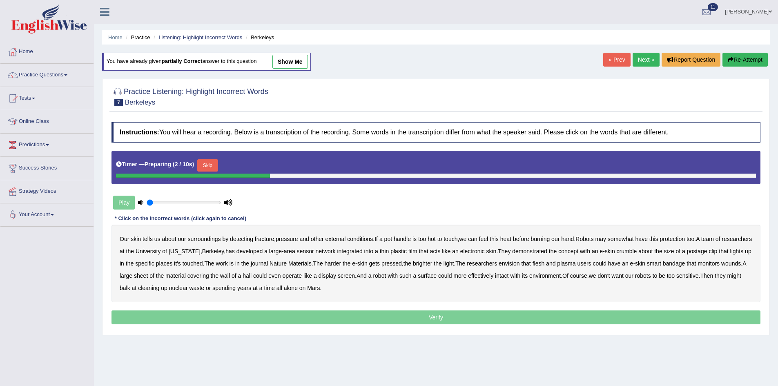
click at [205, 167] on button "Skip" at bounding box center [207, 165] width 20 height 12
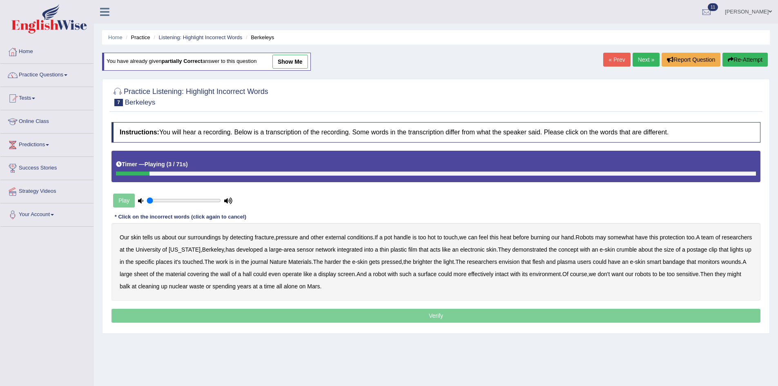
click at [264, 238] on b "fracture" at bounding box center [264, 237] width 19 height 7
click at [637, 248] on b "crumble" at bounding box center [626, 249] width 20 height 7
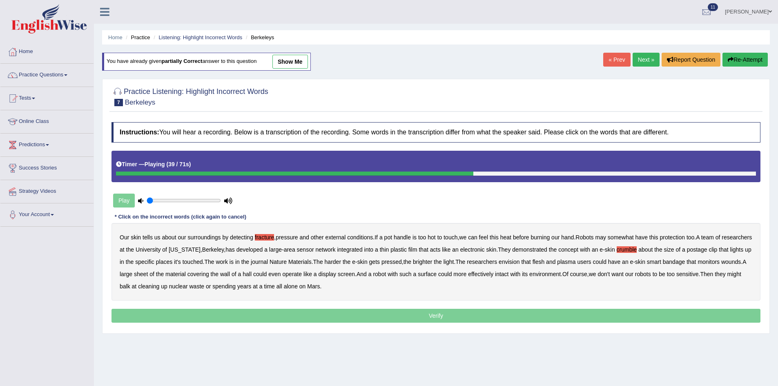
click at [575, 260] on b "plasma" at bounding box center [566, 261] width 18 height 7
click at [148, 274] on b "sheet" at bounding box center [141, 274] width 14 height 7
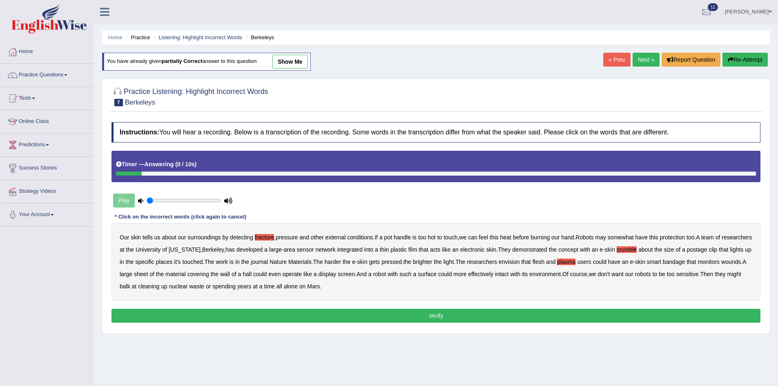
click at [441, 317] on button "Verify" at bounding box center [435, 316] width 649 height 14
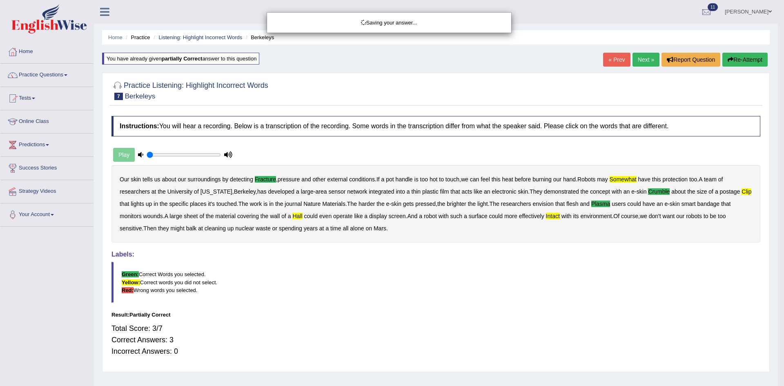
click at [740, 59] on div "Saving your answer..." at bounding box center [392, 193] width 784 height 386
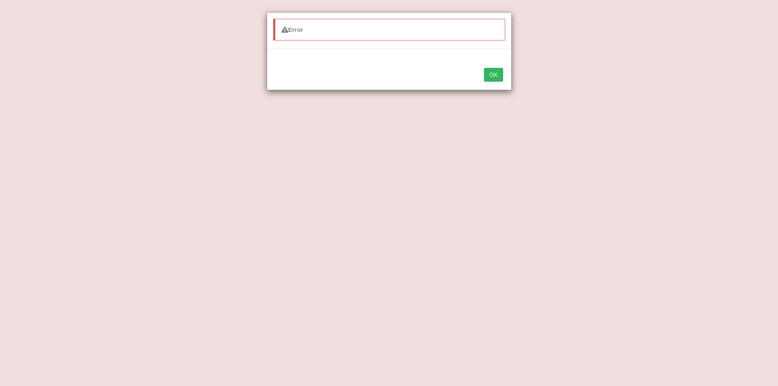
click at [494, 77] on button "OK" at bounding box center [493, 75] width 19 height 14
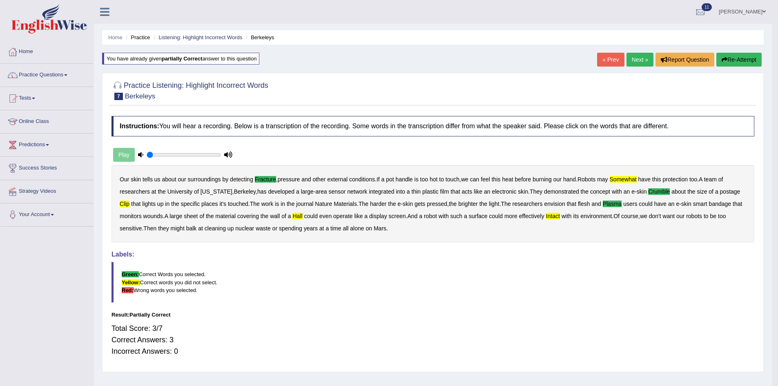
click at [730, 57] on button "Re-Attempt" at bounding box center [738, 60] width 45 height 14
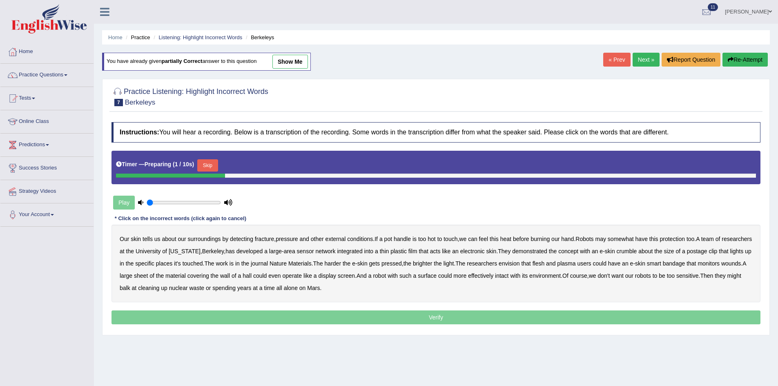
click at [207, 165] on button "Skip" at bounding box center [207, 165] width 20 height 12
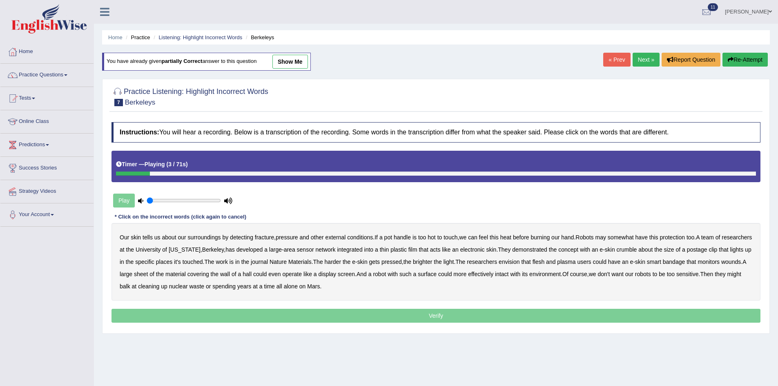
click at [267, 237] on b "fracture" at bounding box center [264, 237] width 19 height 7
click at [634, 238] on b "somewhat" at bounding box center [620, 237] width 26 height 7
click at [637, 252] on b "crumble" at bounding box center [626, 249] width 20 height 7
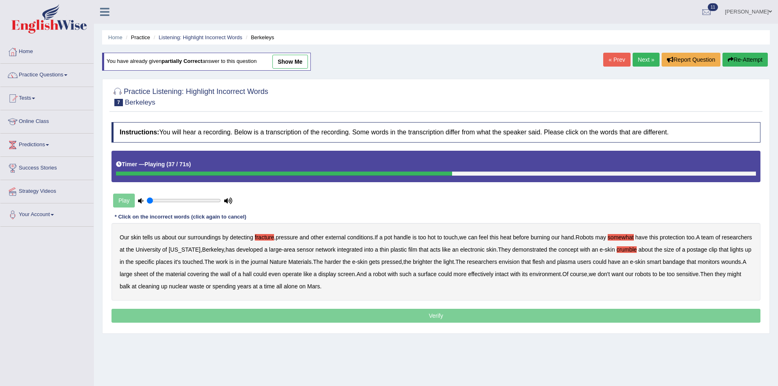
click at [519, 263] on b "envision" at bounding box center [508, 261] width 21 height 7
click at [251, 275] on b "hall" at bounding box center [246, 274] width 9 height 7
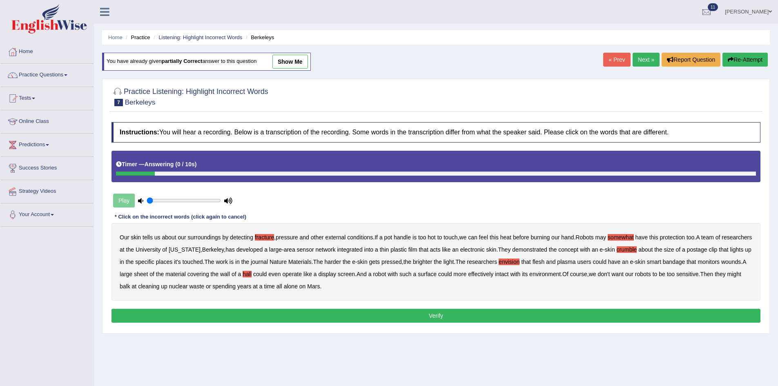
click at [463, 320] on button "Verify" at bounding box center [435, 316] width 649 height 14
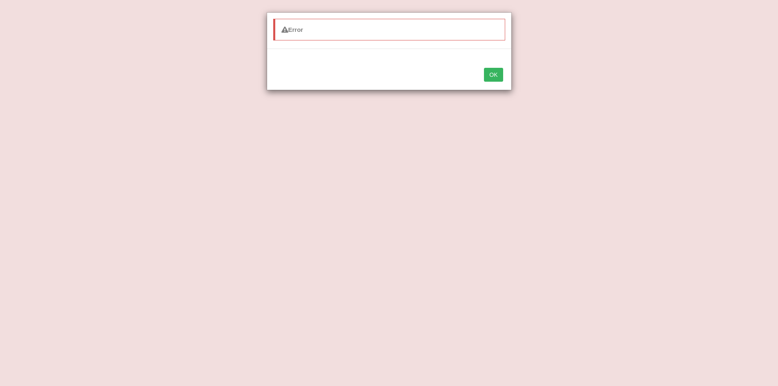
click at [487, 75] on button "OK" at bounding box center [493, 75] width 19 height 14
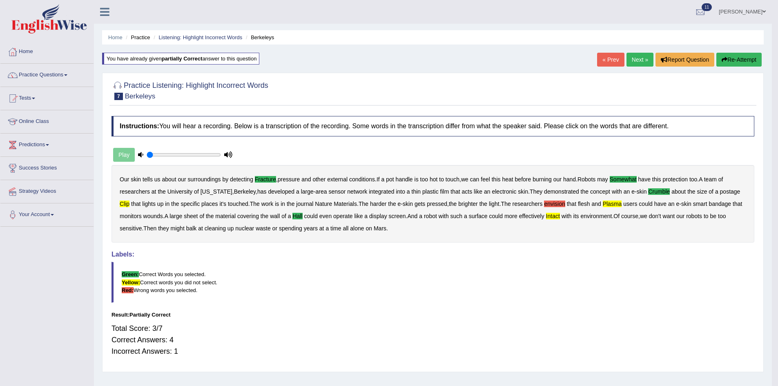
click at [638, 65] on link "Next »" at bounding box center [639, 60] width 27 height 14
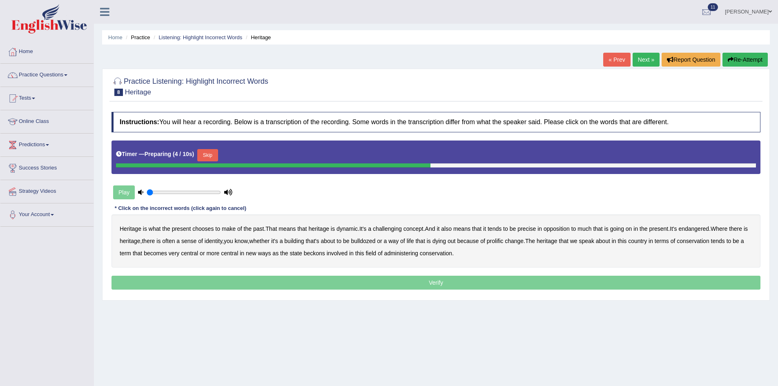
click at [215, 153] on button "Skip" at bounding box center [207, 155] width 20 height 12
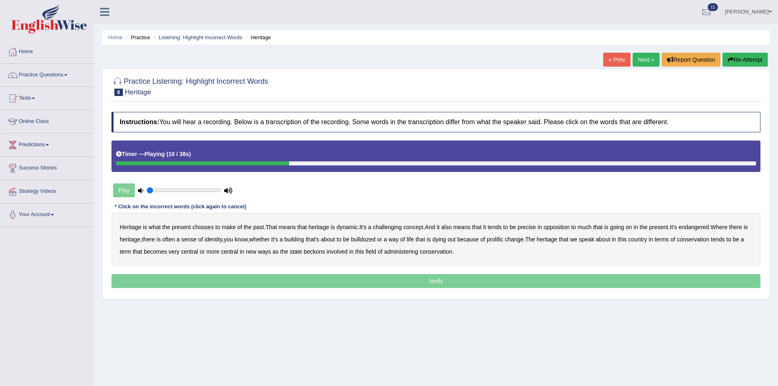
click at [392, 229] on b "challenging" at bounding box center [387, 227] width 29 height 7
click at [701, 228] on b "endangered" at bounding box center [693, 227] width 31 height 7
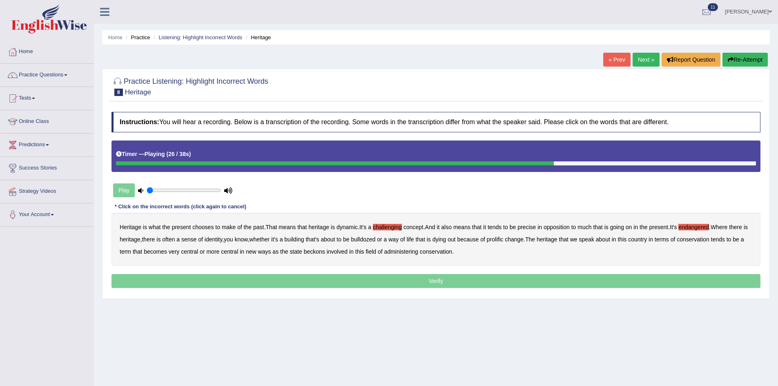
click at [503, 240] on b "prolific" at bounding box center [495, 239] width 16 height 7
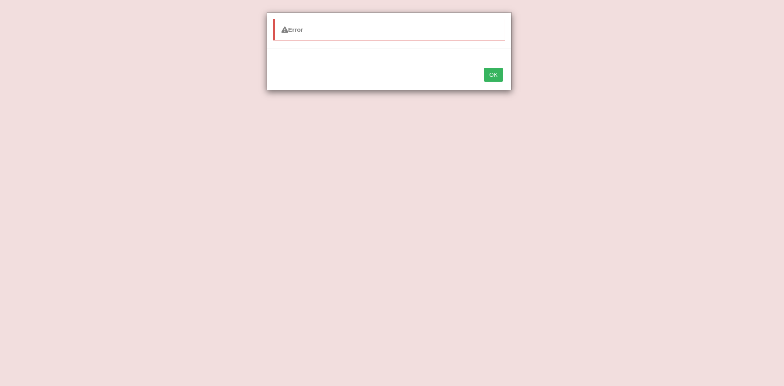
click at [491, 77] on button "OK" at bounding box center [493, 75] width 19 height 14
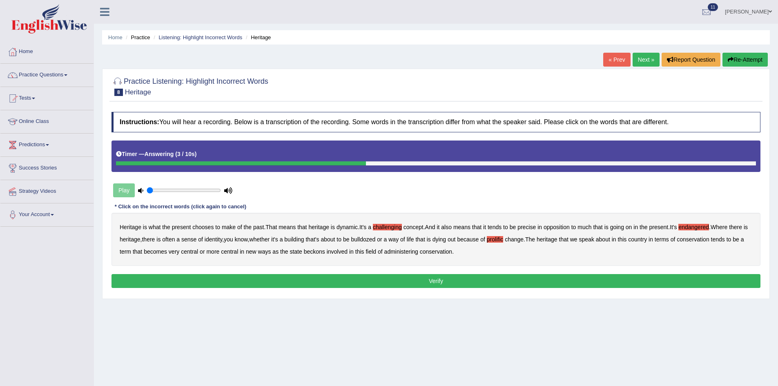
click at [320, 254] on b "beckons" at bounding box center [314, 251] width 21 height 7
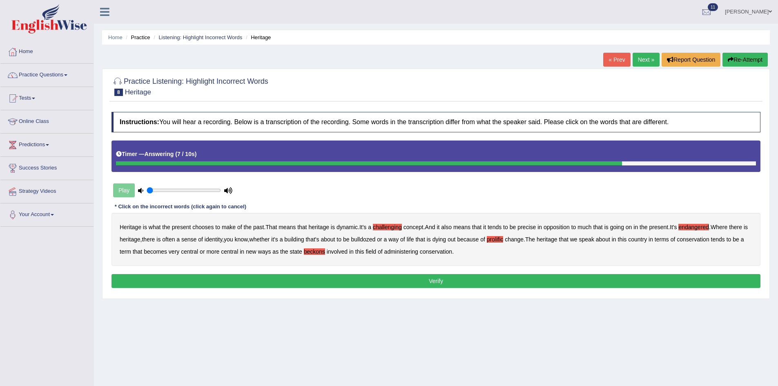
click at [429, 279] on button "Verify" at bounding box center [435, 281] width 649 height 14
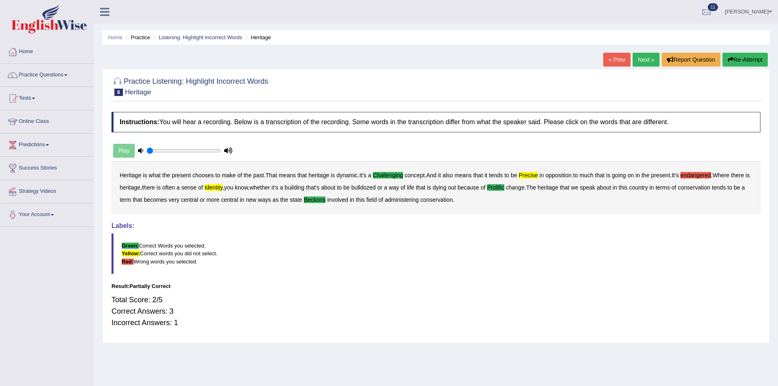
click at [731, 57] on icon "button" at bounding box center [730, 60] width 6 height 6
click at [741, 65] on button "Re-Attempt" at bounding box center [744, 60] width 45 height 14
click at [743, 61] on button "Re-Attempt" at bounding box center [744, 60] width 45 height 14
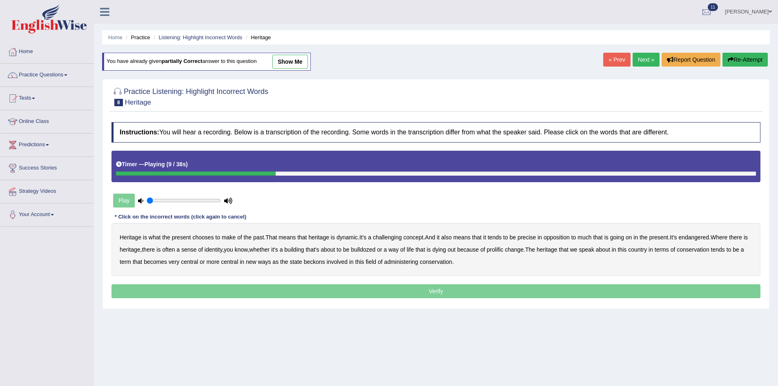
click at [392, 237] on b "challenging" at bounding box center [387, 237] width 29 height 7
click at [532, 238] on b "precise" at bounding box center [526, 237] width 18 height 7
click at [705, 240] on div "Heritage is what the present chooses to make of the past . That means that heri…" at bounding box center [435, 249] width 649 height 53
click at [706, 236] on b "endangered" at bounding box center [693, 237] width 31 height 7
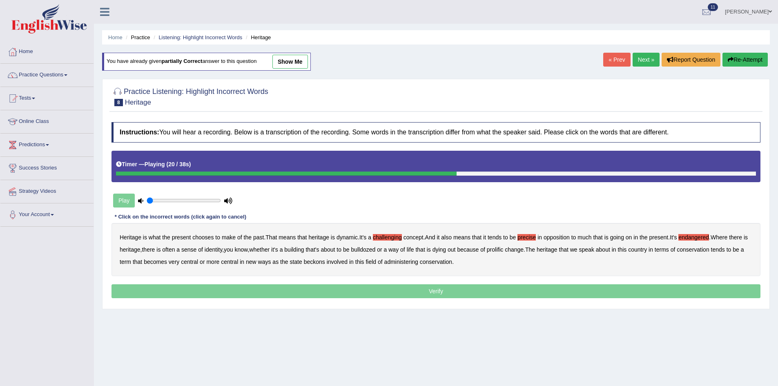
click at [701, 235] on b "endangered" at bounding box center [693, 237] width 31 height 7
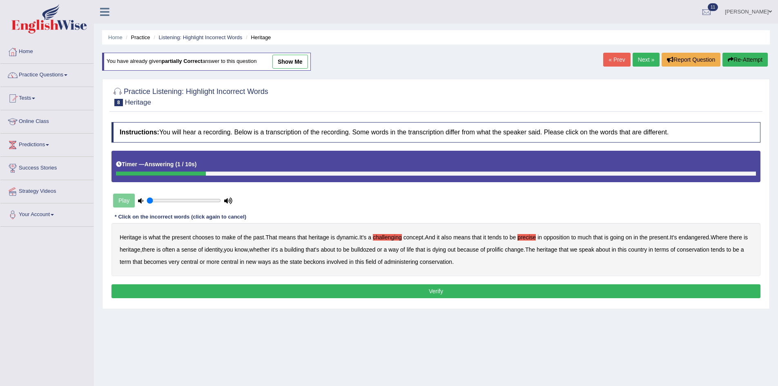
click at [323, 262] on b "beckons" at bounding box center [314, 261] width 21 height 7
click at [420, 289] on button "Verify" at bounding box center [435, 291] width 649 height 14
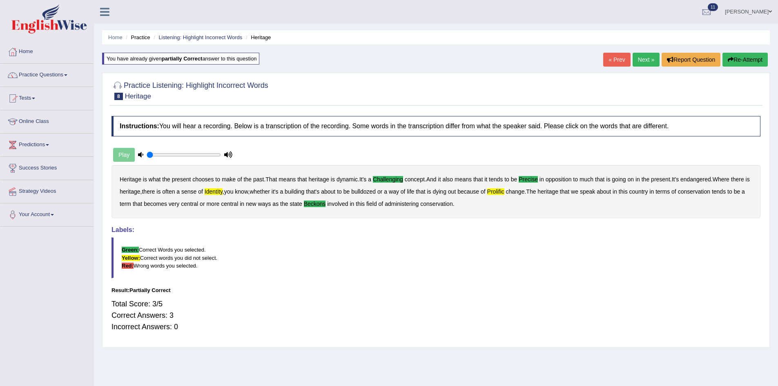
click at [639, 57] on link "Next »" at bounding box center [645, 60] width 27 height 14
click at [639, 59] on link "Next »" at bounding box center [645, 60] width 27 height 14
click at [638, 59] on link "Next »" at bounding box center [645, 60] width 27 height 14
click at [648, 58] on link "Next »" at bounding box center [645, 60] width 27 height 14
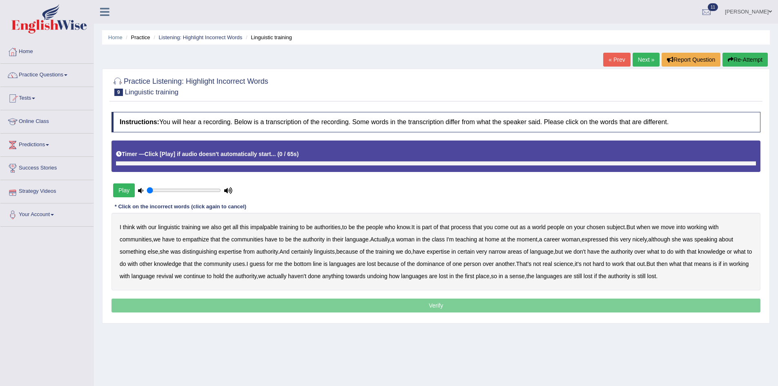
click at [117, 189] on button "Play" at bounding box center [124, 190] width 22 height 14
click at [269, 229] on b "impalpable" at bounding box center [264, 227] width 28 height 7
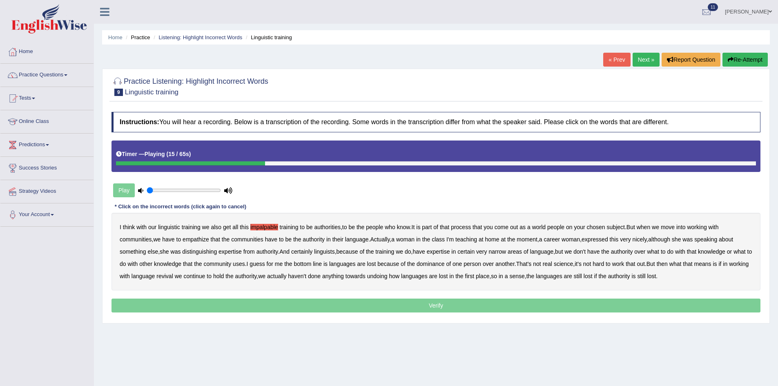
click at [198, 240] on b "empathize" at bounding box center [195, 239] width 27 height 7
click at [499, 240] on b "home" at bounding box center [492, 239] width 14 height 7
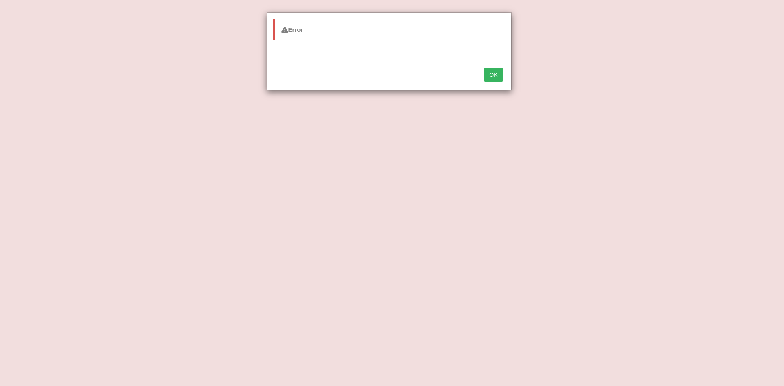
drag, startPoint x: 494, startPoint y: 75, endPoint x: 505, endPoint y: 83, distance: 14.0
click at [493, 78] on button "OK" at bounding box center [493, 75] width 19 height 14
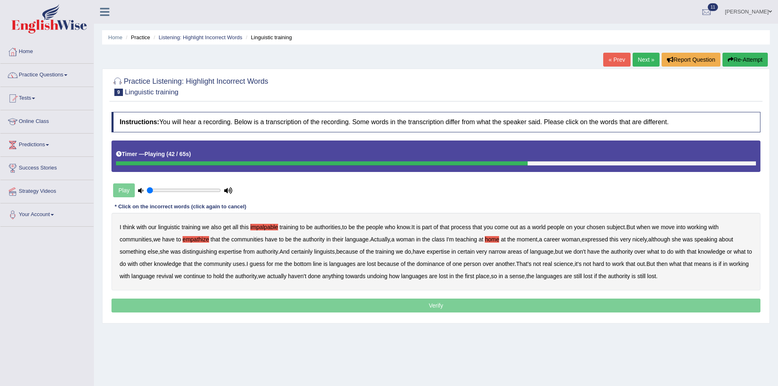
click at [267, 264] on div "I think with our linguistic training we also get all this impalpable training t…" at bounding box center [435, 252] width 649 height 78
click at [245, 262] on b "uses" at bounding box center [239, 263] width 12 height 7
click at [552, 264] on b "real" at bounding box center [547, 263] width 9 height 7
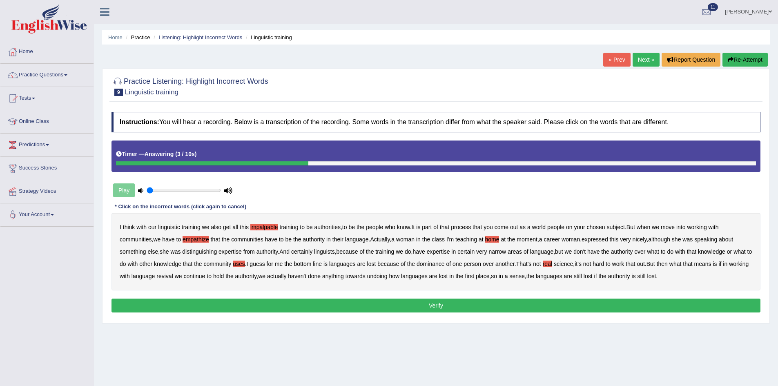
click at [549, 307] on button "Verify" at bounding box center [435, 305] width 649 height 14
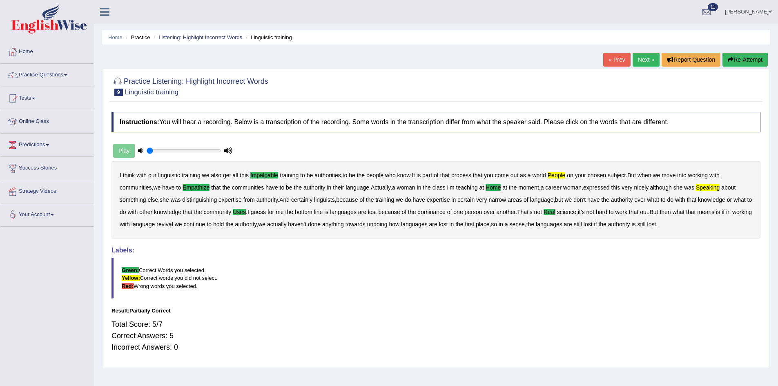
click at [638, 60] on link "Next »" at bounding box center [645, 60] width 27 height 14
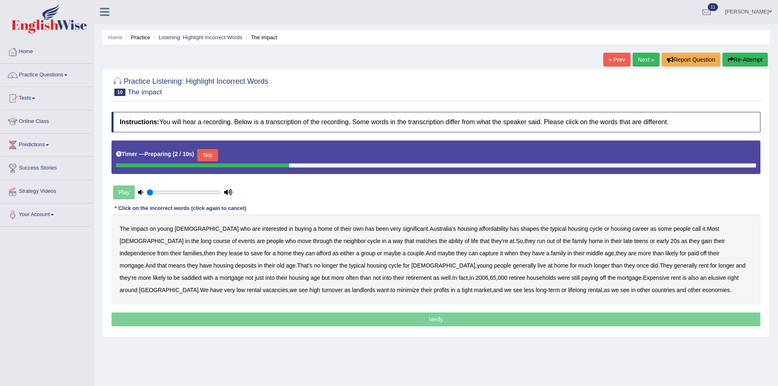
click at [217, 152] on button "Skip" at bounding box center [207, 155] width 20 height 12
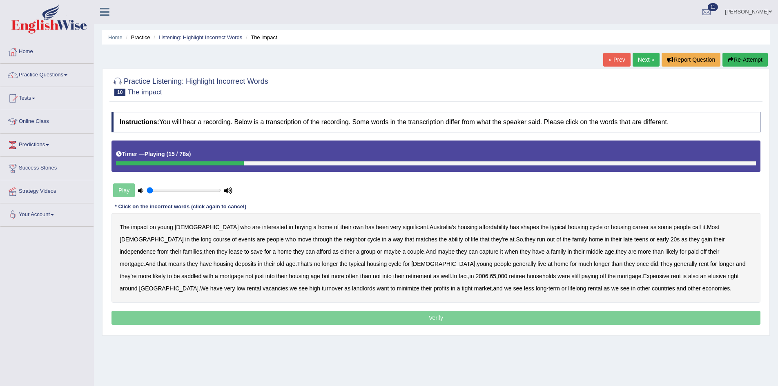
click at [211, 236] on b "long" at bounding box center [206, 239] width 11 height 7
click at [229, 252] on b "lease" at bounding box center [235, 251] width 13 height 7
click at [479, 253] on b "capture" at bounding box center [488, 251] width 19 height 7
click at [235, 263] on b "deposits" at bounding box center [245, 263] width 21 height 7
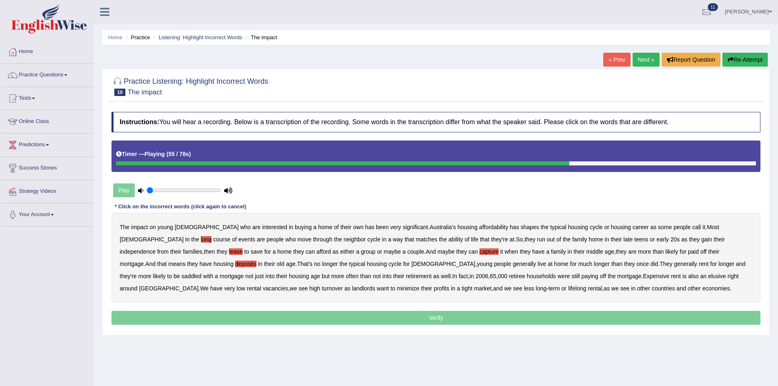
click at [289, 277] on b "housing" at bounding box center [299, 276] width 20 height 7
click at [643, 277] on b "Expensive" at bounding box center [656, 276] width 27 height 7
click at [397, 289] on b "minimize" at bounding box center [408, 288] width 22 height 7
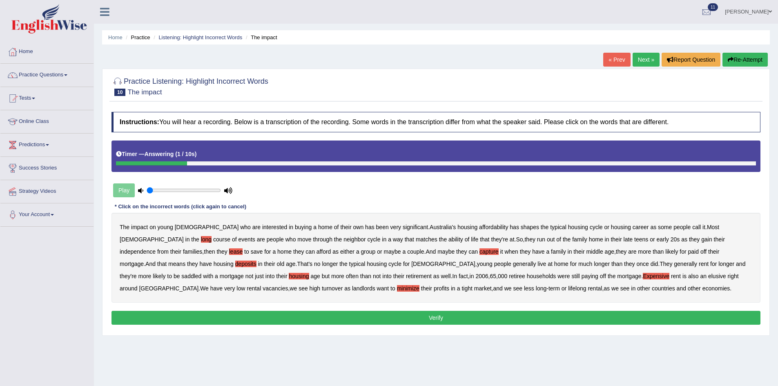
click at [466, 317] on button "Verify" at bounding box center [435, 318] width 649 height 14
